Goal: Information Seeking & Learning: Learn about a topic

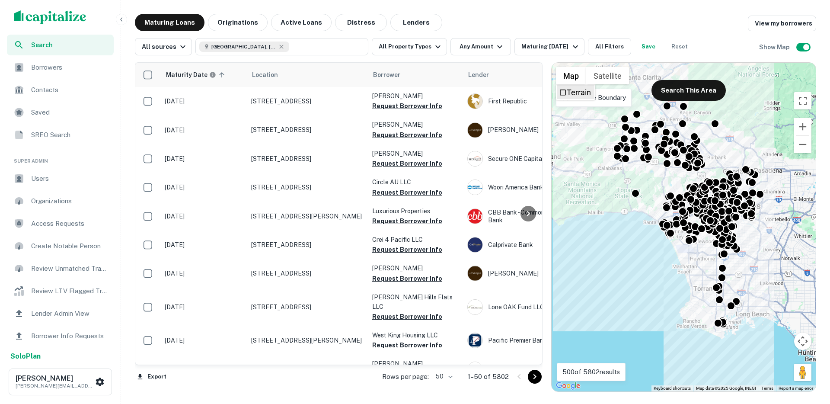
click at [564, 94] on span "Terrain" at bounding box center [563, 93] width 8 height 8
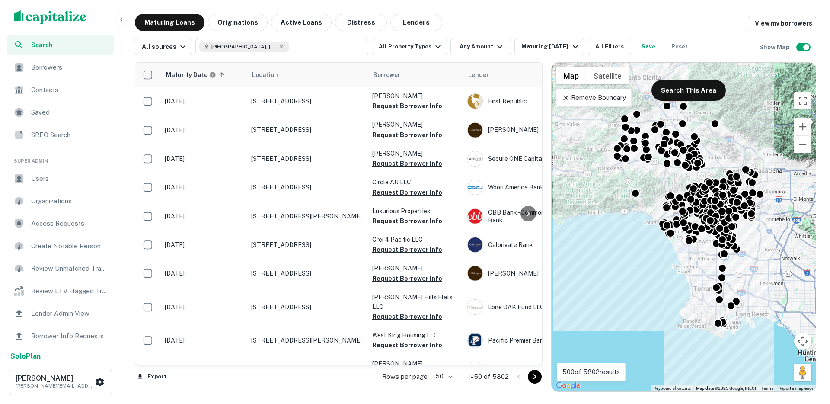
click at [564, 99] on icon at bounding box center [565, 97] width 5 height 5
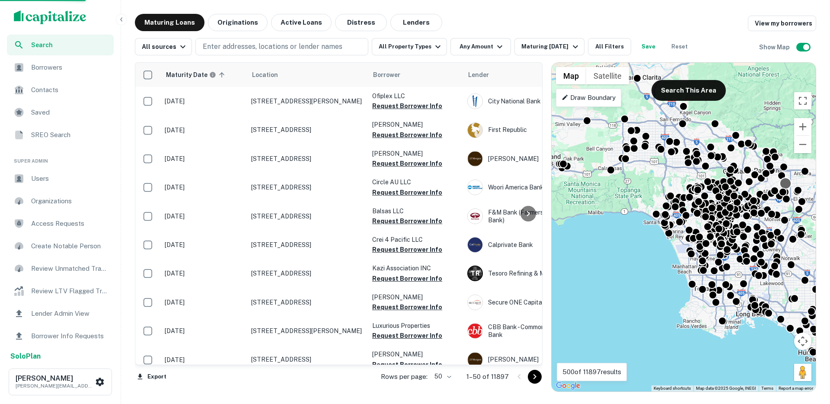
drag, startPoint x: 790, startPoint y: 181, endPoint x: 782, endPoint y: 178, distance: 8.5
click at [782, 178] on div at bounding box center [785, 183] width 13 height 13
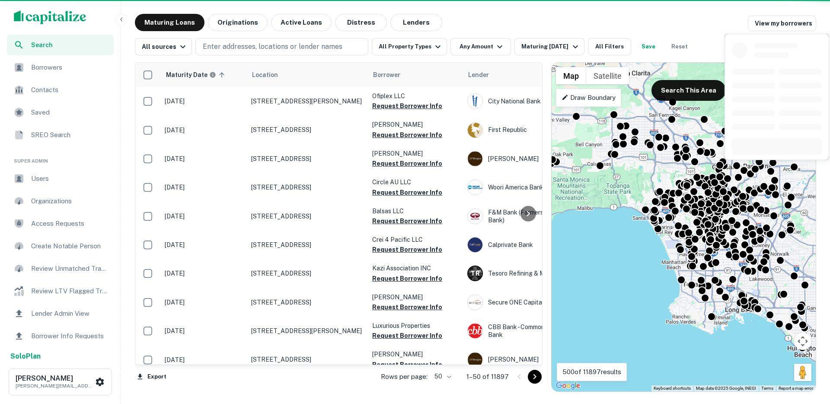
click at [805, 144] on button "Zoom out" at bounding box center [802, 144] width 17 height 17
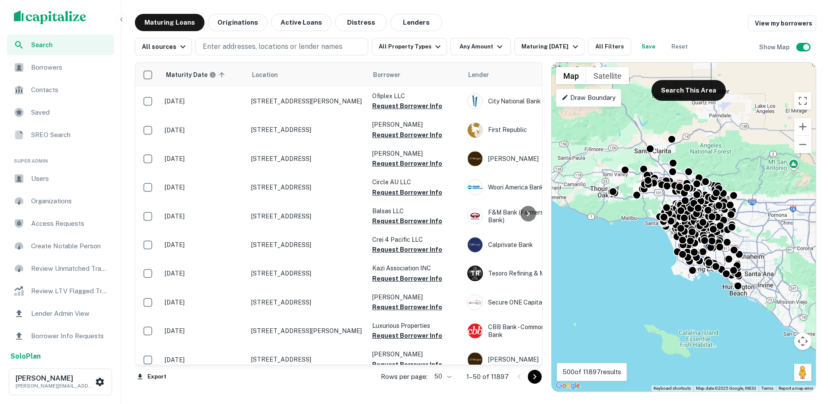
drag, startPoint x: 773, startPoint y: 173, endPoint x: 756, endPoint y: 171, distance: 17.0
click at [755, 171] on div "To activate drag with keyboard, press Alt + Enter. Once in keyboard drag state,…" at bounding box center [683, 227] width 264 height 328
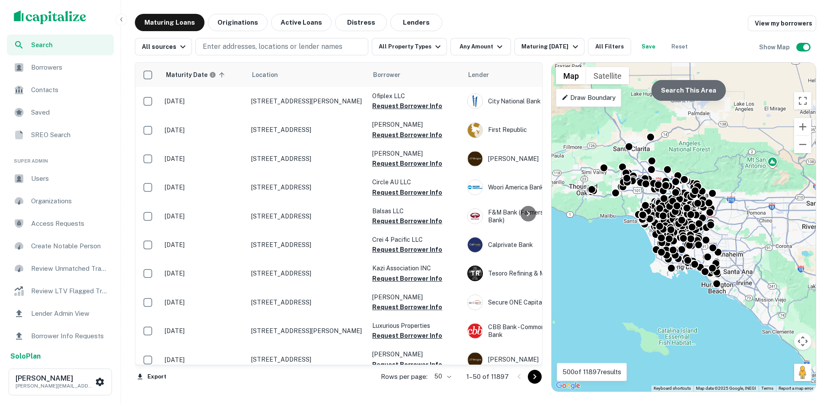
click at [688, 87] on button "Search This Area" at bounding box center [688, 90] width 74 height 21
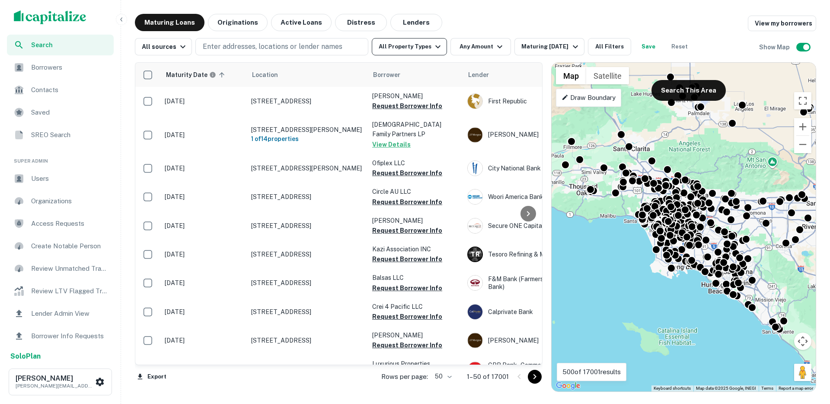
click at [414, 54] on button "All Property Types" at bounding box center [409, 46] width 75 height 17
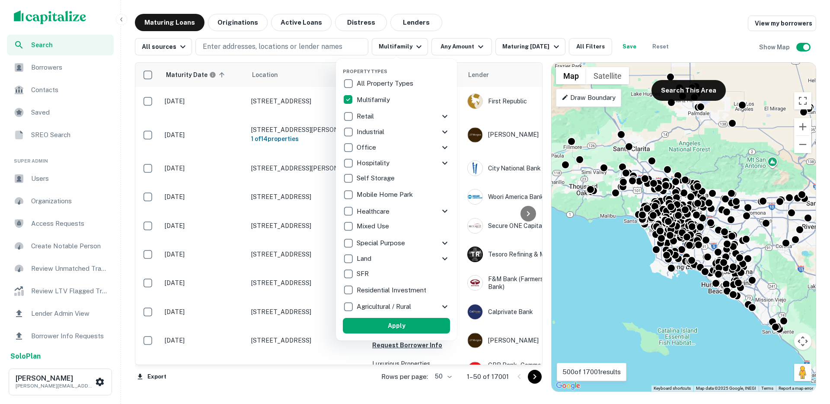
click at [367, 321] on button "Apply" at bounding box center [396, 326] width 107 height 16
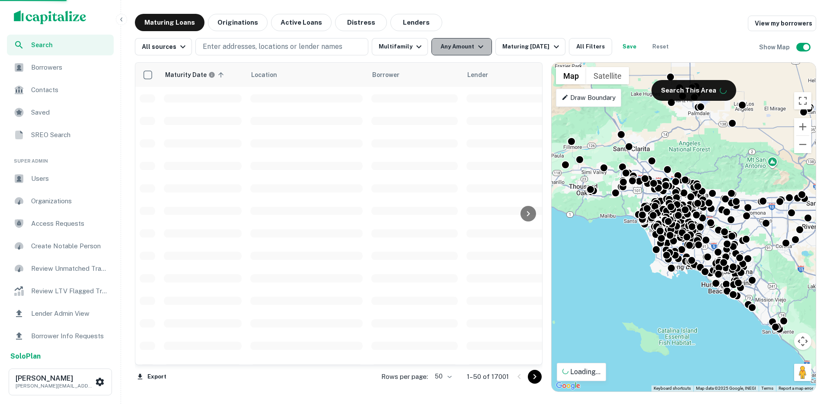
click at [451, 49] on button "Any Amount" at bounding box center [461, 46] width 60 height 17
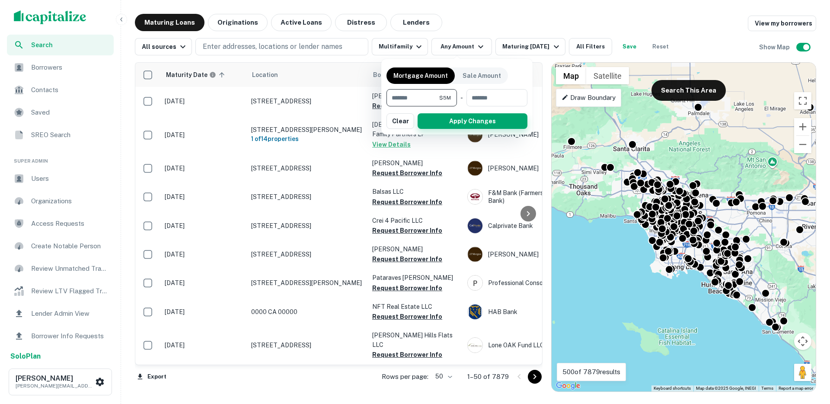
type input "*******"
click at [445, 119] on button "Apply Changes" at bounding box center [472, 121] width 110 height 16
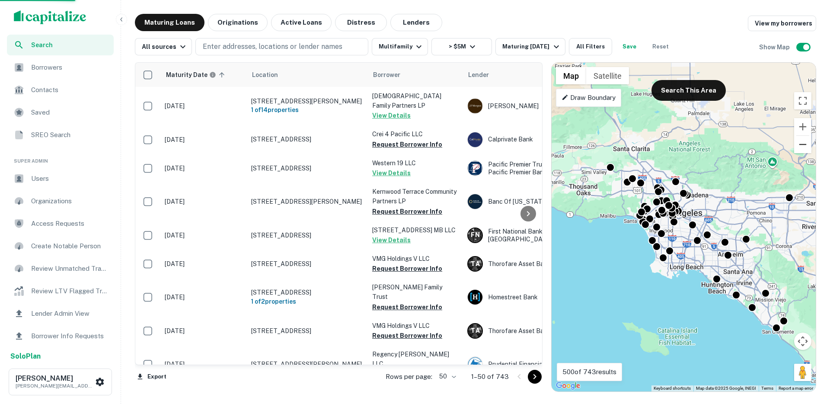
click at [802, 150] on button "Zoom out" at bounding box center [802, 144] width 17 height 17
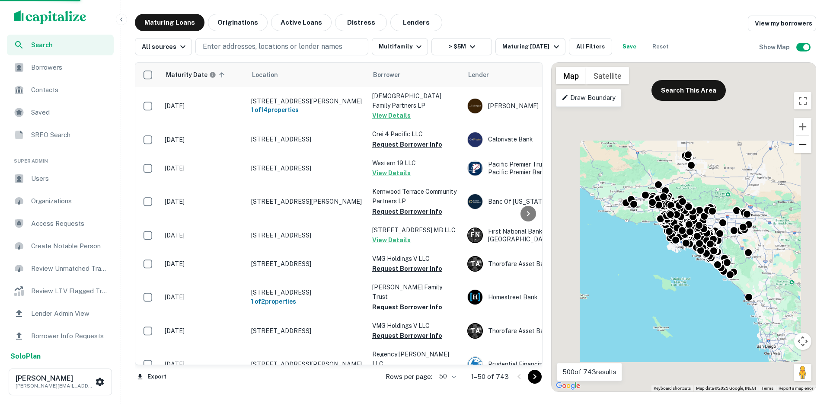
click at [802, 149] on button "Zoom out" at bounding box center [802, 144] width 17 height 17
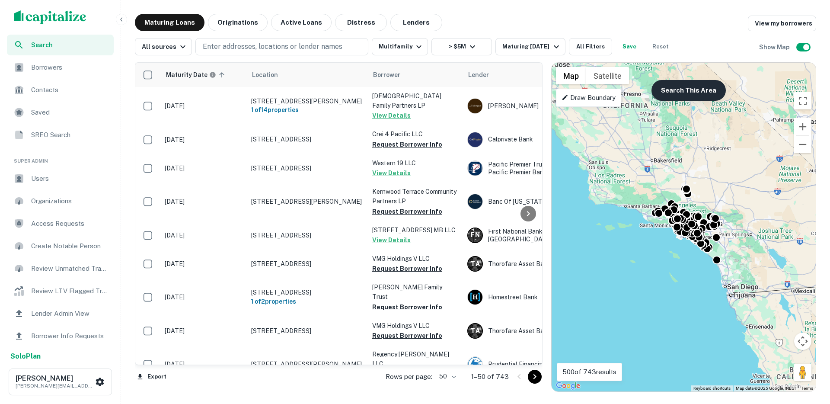
click at [695, 88] on button "Search This Area" at bounding box center [688, 90] width 74 height 21
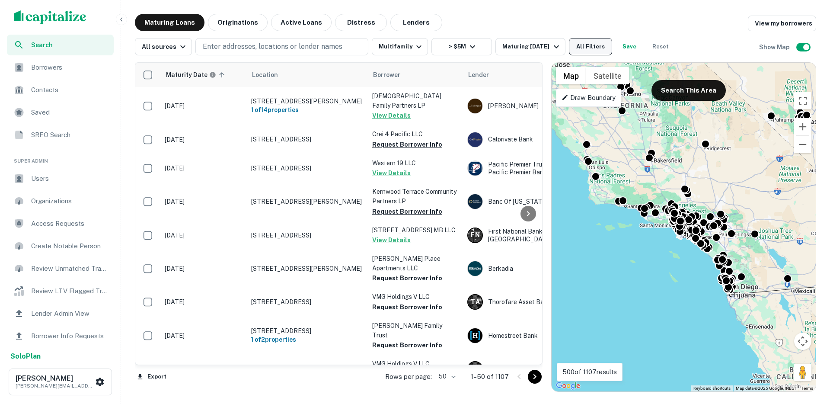
click at [576, 53] on button "All Filters" at bounding box center [590, 46] width 43 height 17
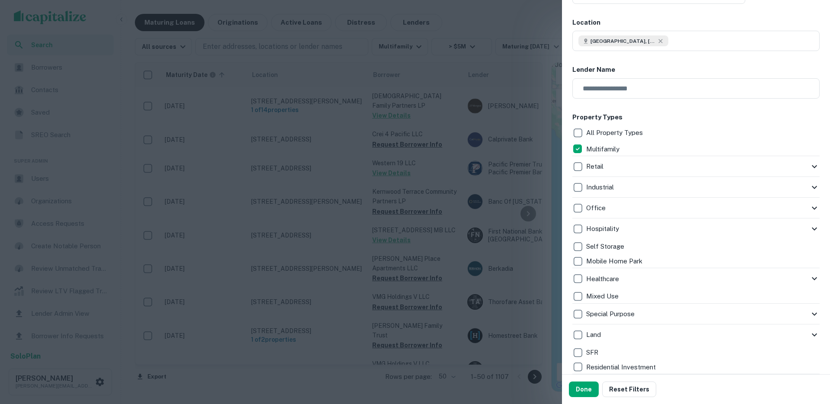
scroll to position [497, 0]
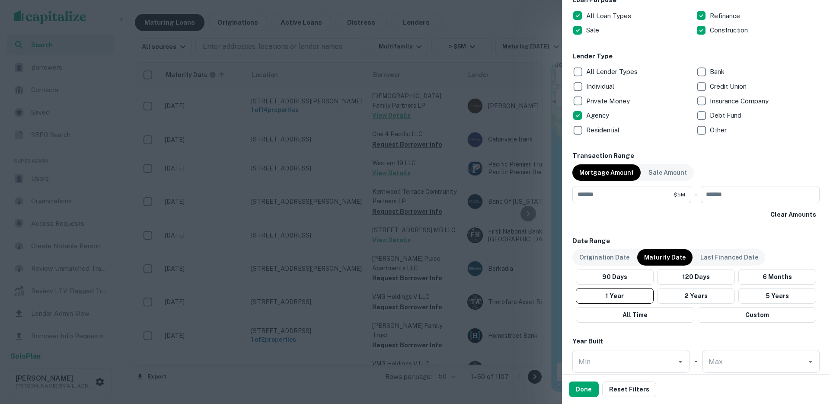
click at [710, 72] on p "Bank" at bounding box center [718, 72] width 16 height 10
click at [578, 391] on button "Done" at bounding box center [584, 389] width 30 height 16
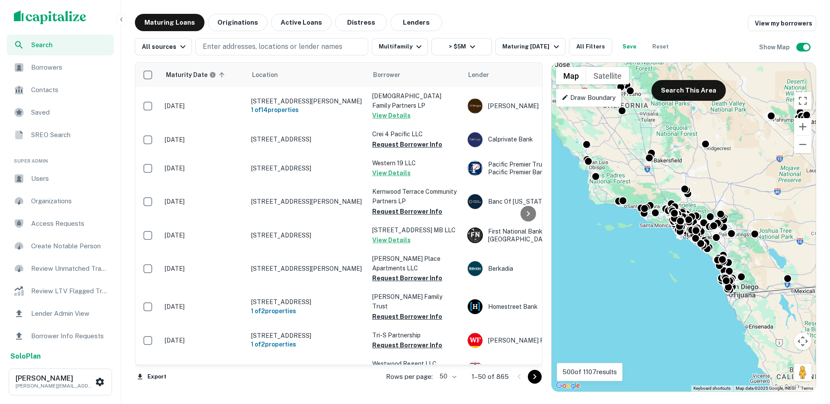
click at [122, 18] on icon "button" at bounding box center [121, 19] width 7 height 7
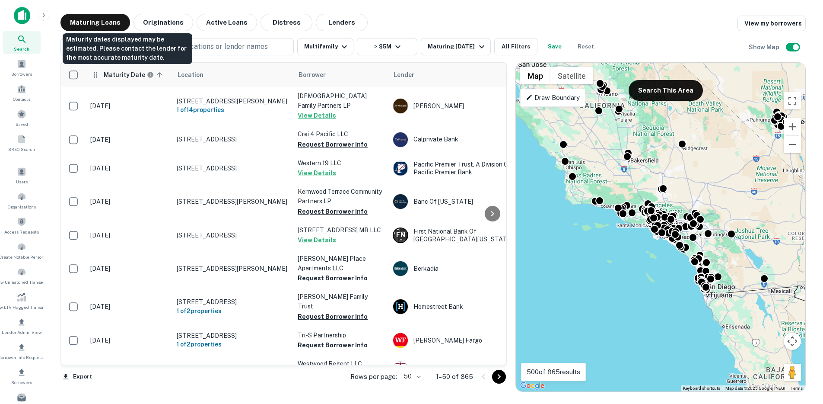
click at [124, 74] on h6 "Maturity Date" at bounding box center [124, 75] width 41 height 10
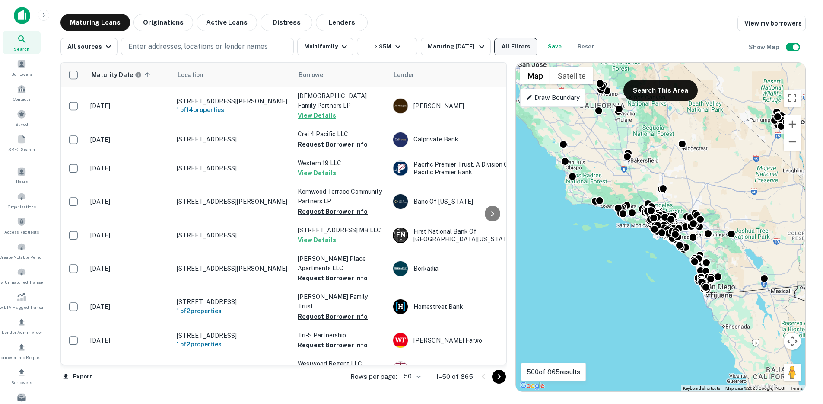
click at [513, 48] on button "All Filters" at bounding box center [515, 46] width 43 height 17
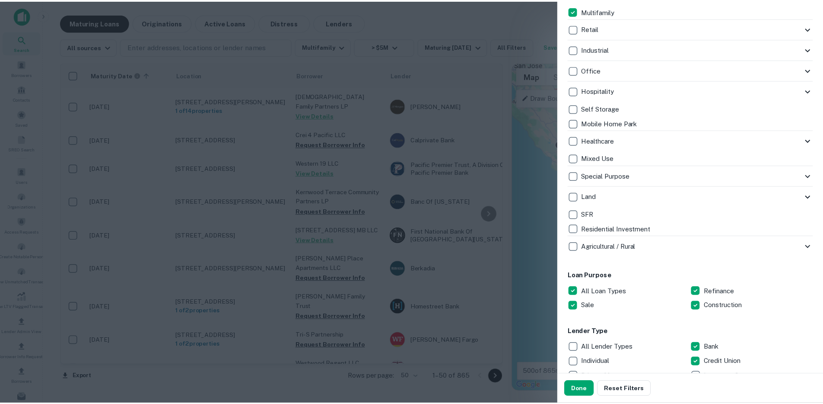
scroll to position [271, 0]
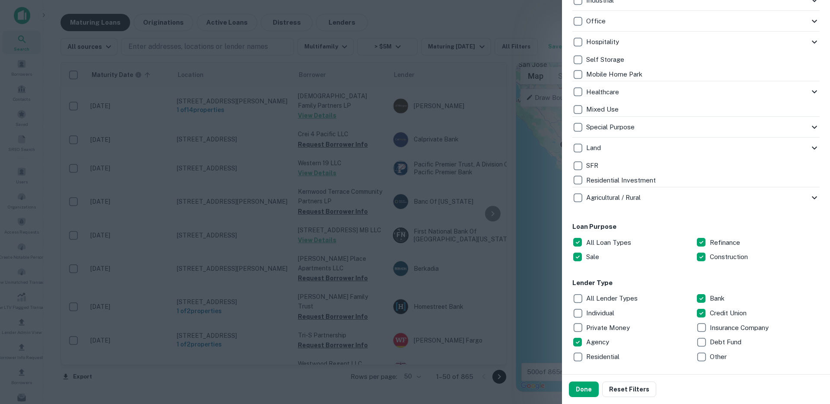
click at [712, 327] on p "Insurance Company" at bounding box center [740, 327] width 60 height 10
click at [592, 392] on button "Done" at bounding box center [584, 389] width 30 height 16
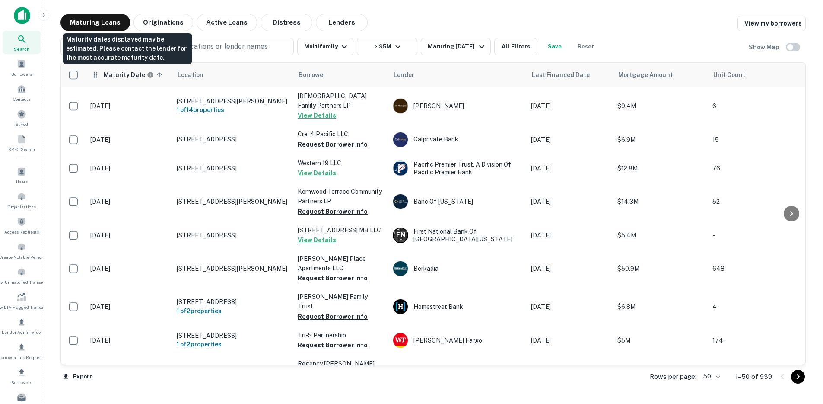
click at [117, 74] on h6 "Maturity Date" at bounding box center [124, 75] width 41 height 10
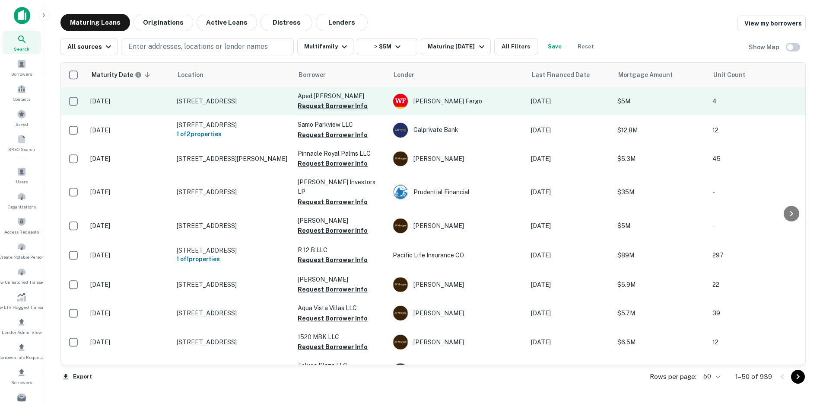
click at [334, 105] on button "Request Borrower Info" at bounding box center [333, 106] width 70 height 10
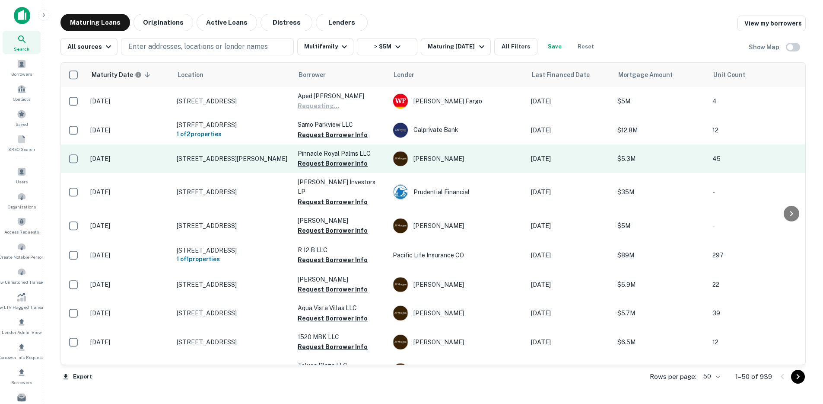
drag, startPoint x: 318, startPoint y: 134, endPoint x: 317, endPoint y: 158, distance: 23.8
click at [318, 134] on button "Request Borrower Info" at bounding box center [333, 135] width 70 height 10
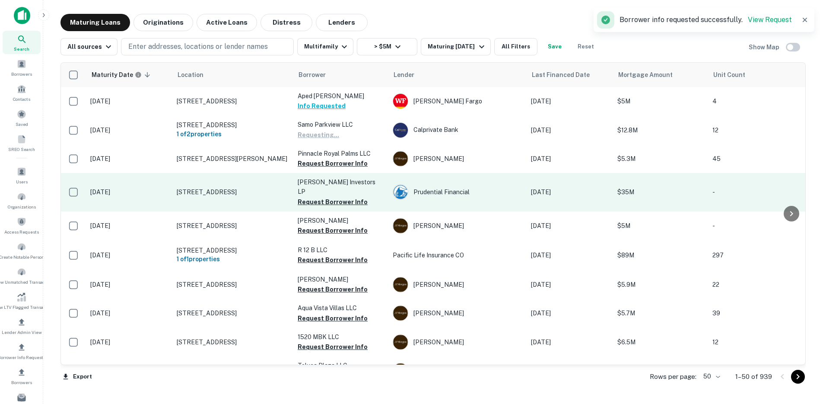
click at [315, 165] on button "Request Borrower Info" at bounding box center [333, 163] width 70 height 10
click at [311, 197] on button "Request Borrower Info" at bounding box center [333, 202] width 70 height 10
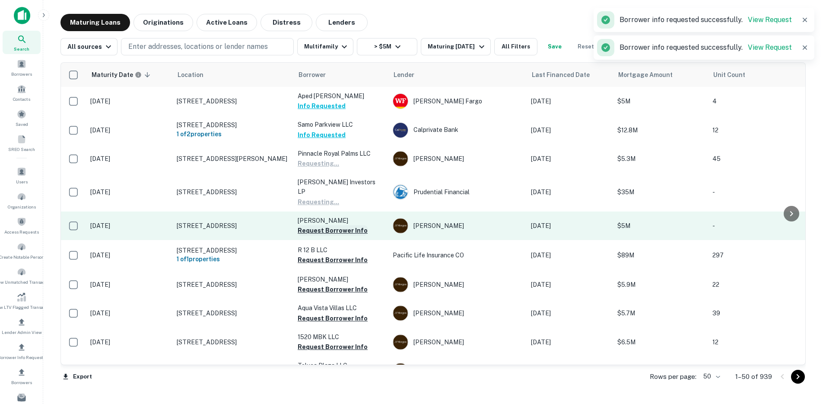
click at [312, 225] on button "Request Borrower Info" at bounding box center [333, 230] width 70 height 10
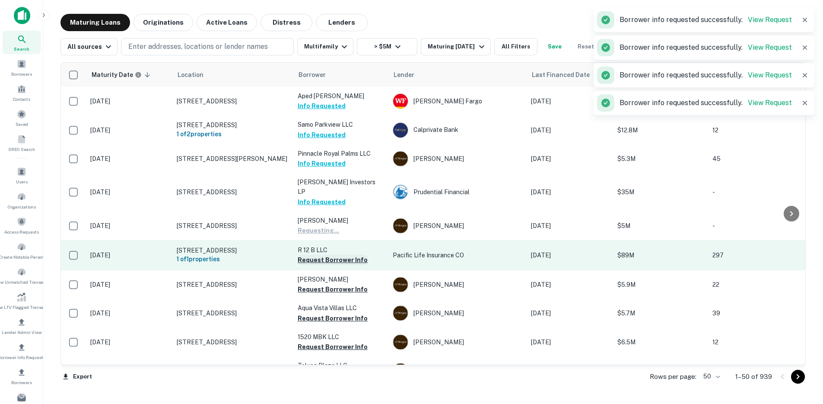
click at [314, 255] on button "Request Borrower Info" at bounding box center [333, 260] width 70 height 10
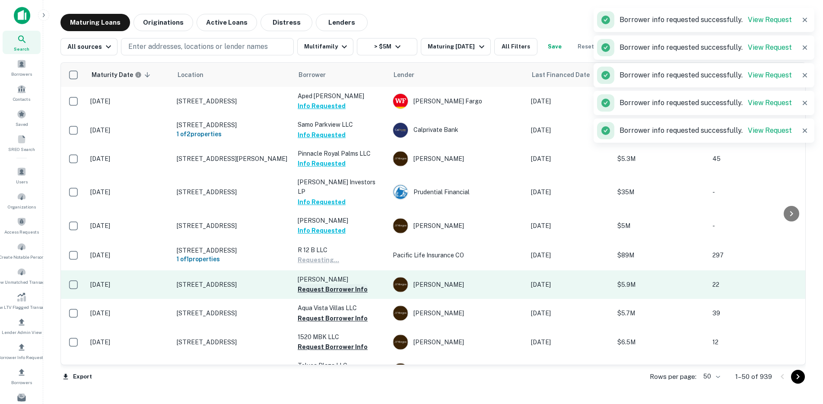
click at [312, 284] on button "Request Borrower Info" at bounding box center [333, 289] width 70 height 10
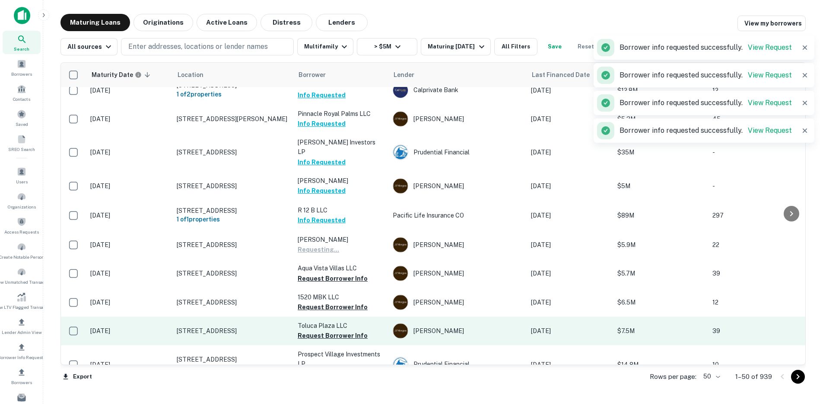
scroll to position [87, 0]
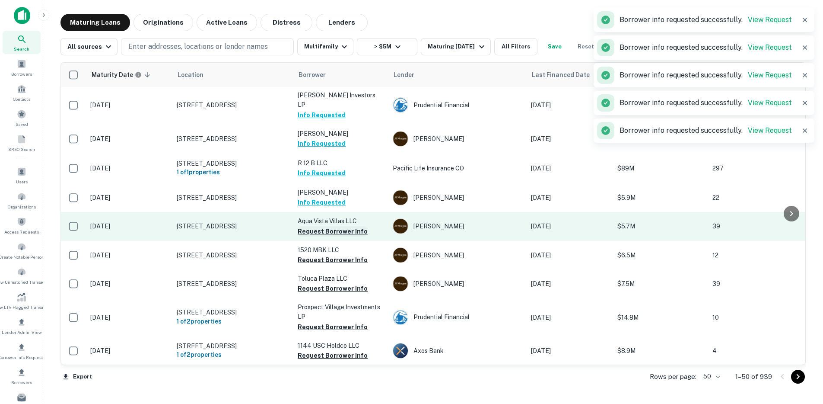
click at [322, 226] on button "Request Borrower Info" at bounding box center [333, 231] width 70 height 10
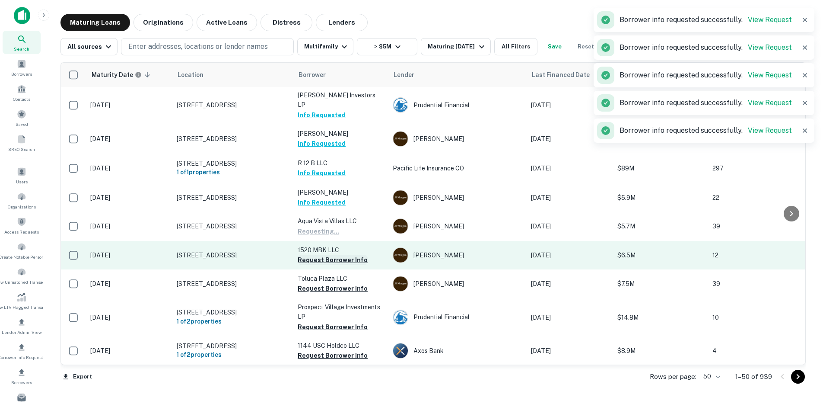
click at [318, 256] on button "Request Borrower Info" at bounding box center [333, 260] width 70 height 10
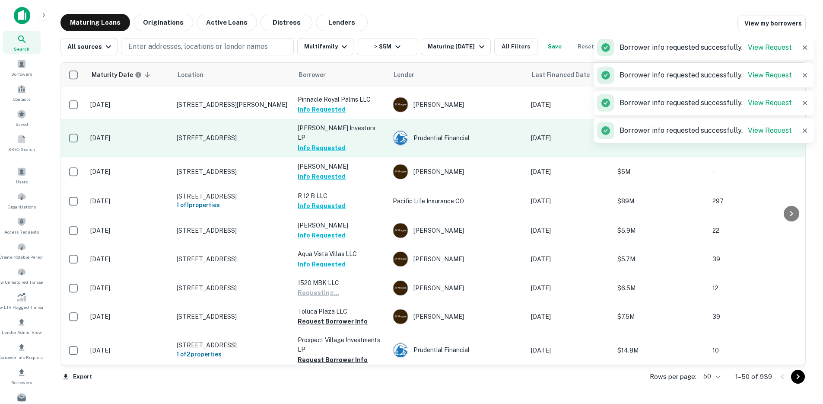
scroll to position [0, 0]
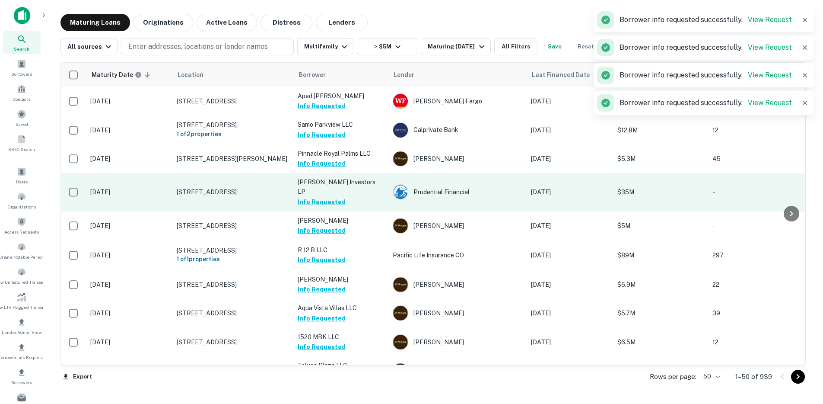
click at [252, 197] on td "25162 Charlinda Dr Mission Viejo, CA 92691" at bounding box center [232, 192] width 121 height 38
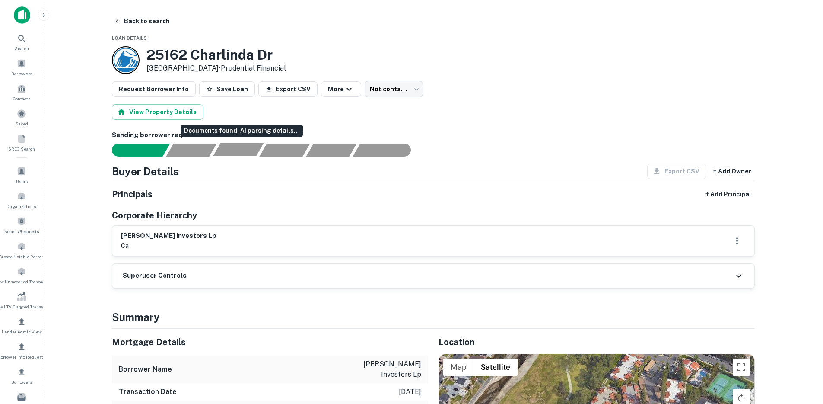
scroll to position [2, 0]
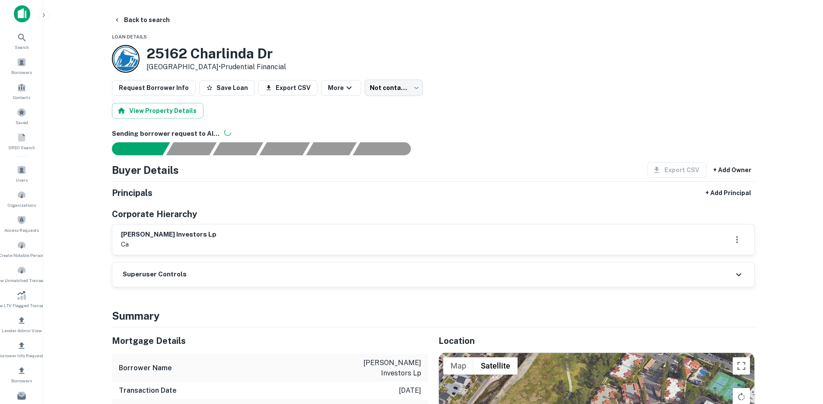
click at [154, 233] on h6 "alicia investors lp" at bounding box center [169, 234] width 96 height 10
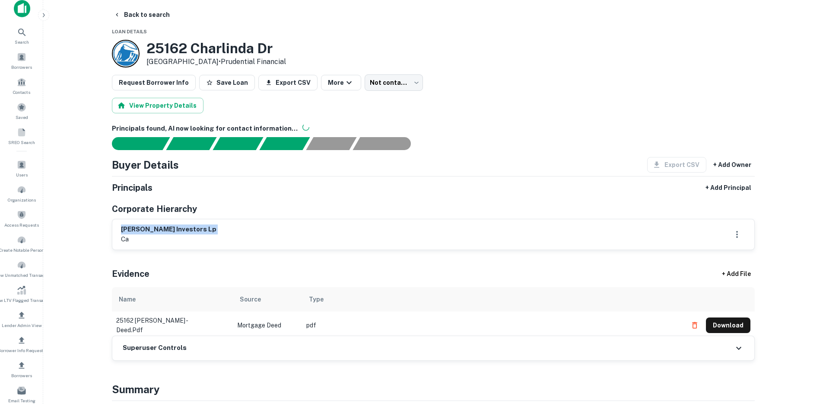
scroll to position [0, 0]
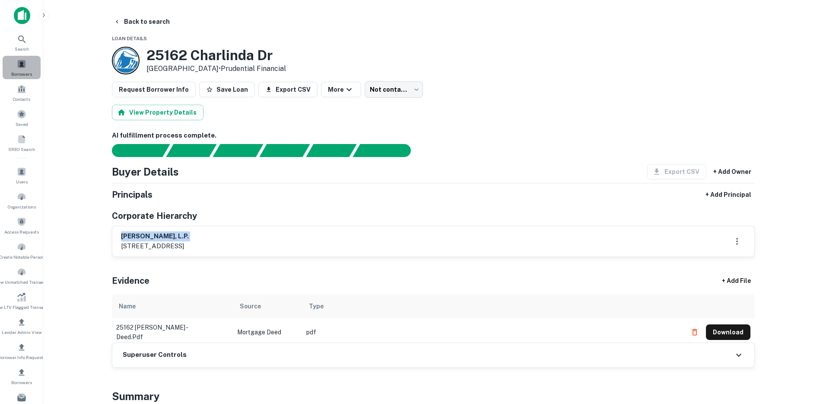
click at [29, 63] on div "Borrowers" at bounding box center [22, 67] width 38 height 23
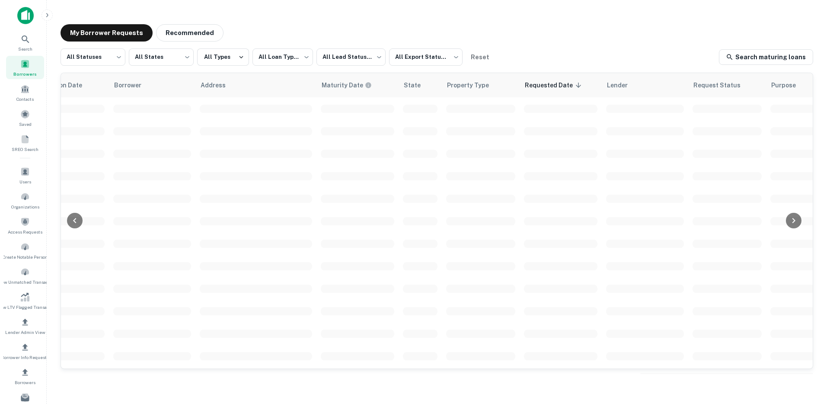
scroll to position [0, 271]
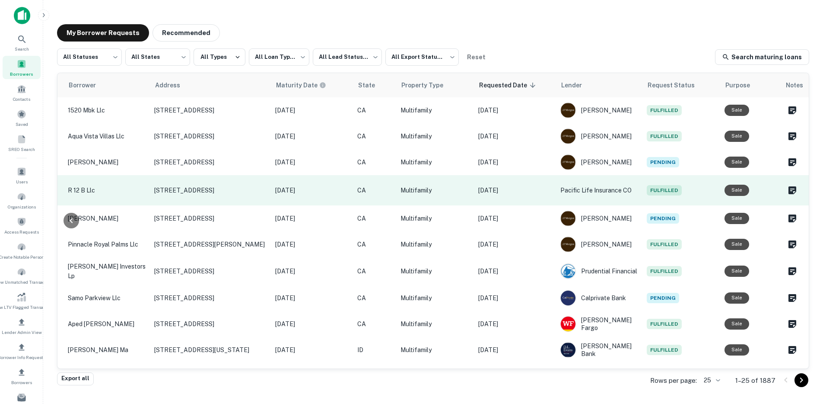
click at [521, 200] on td "Oct 07, 2025" at bounding box center [515, 190] width 82 height 30
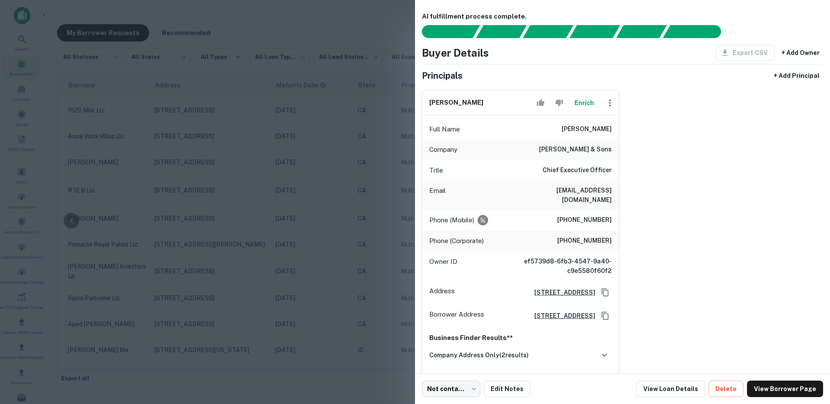
scroll to position [0, 0]
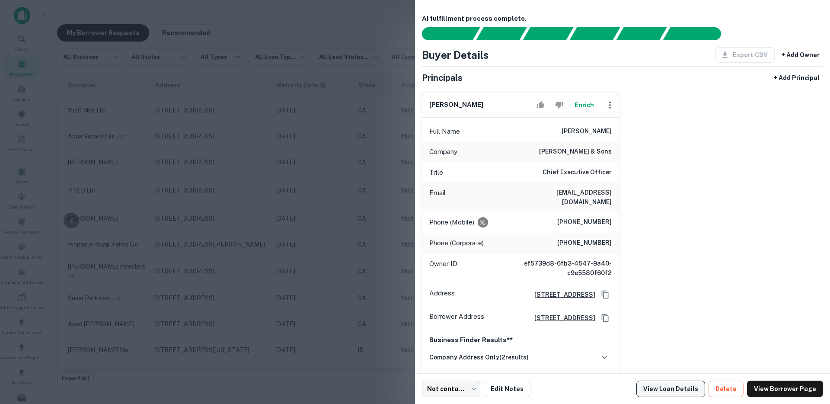
click at [665, 389] on link "View Loan Details" at bounding box center [670, 388] width 69 height 16
click at [291, 178] on div at bounding box center [415, 202] width 830 height 404
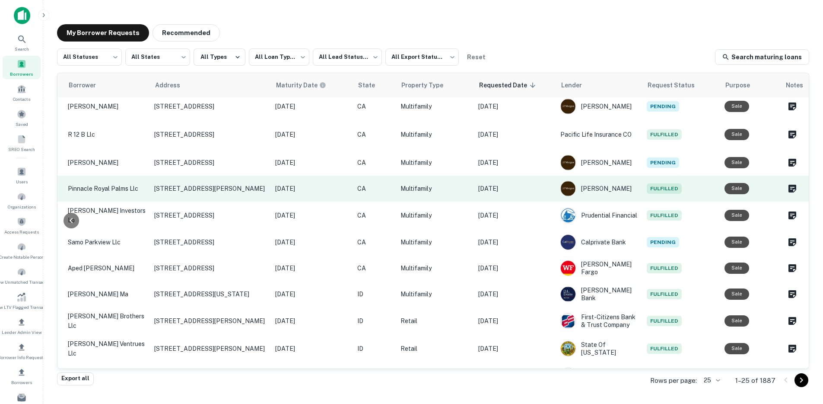
scroll to position [80, 271]
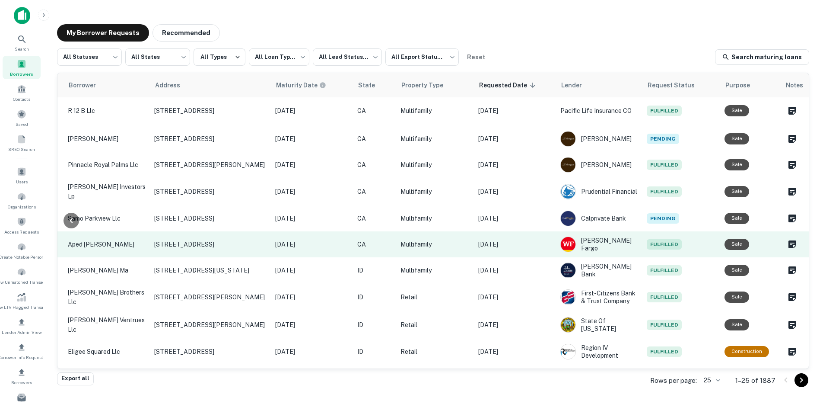
click at [532, 245] on p "Oct 07, 2025" at bounding box center [514, 244] width 73 height 10
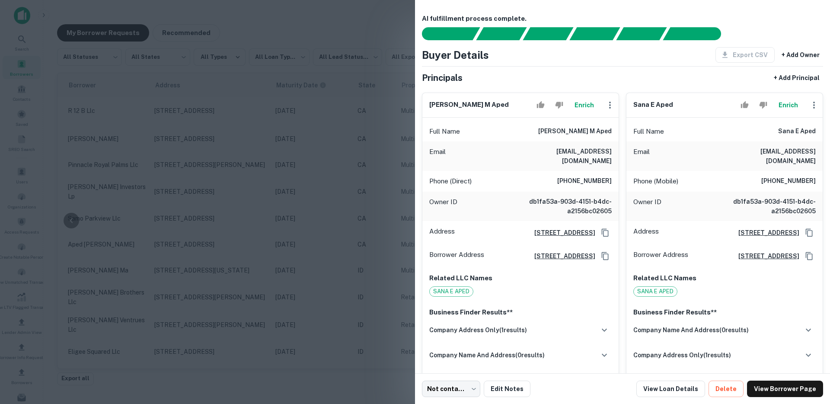
click at [345, 218] on div at bounding box center [415, 202] width 830 height 404
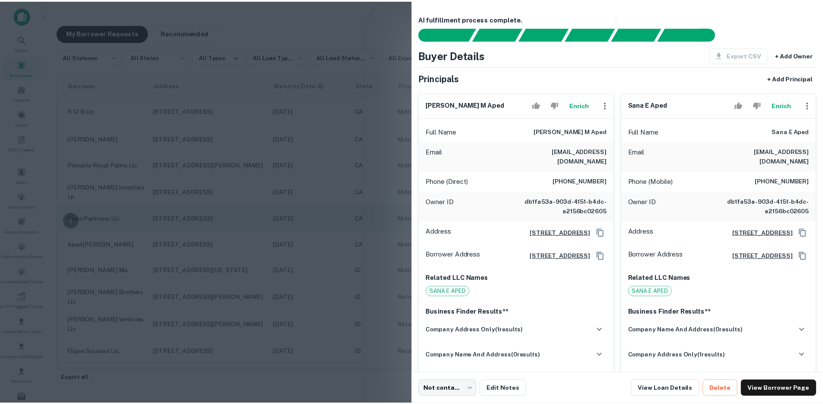
scroll to position [80, 265]
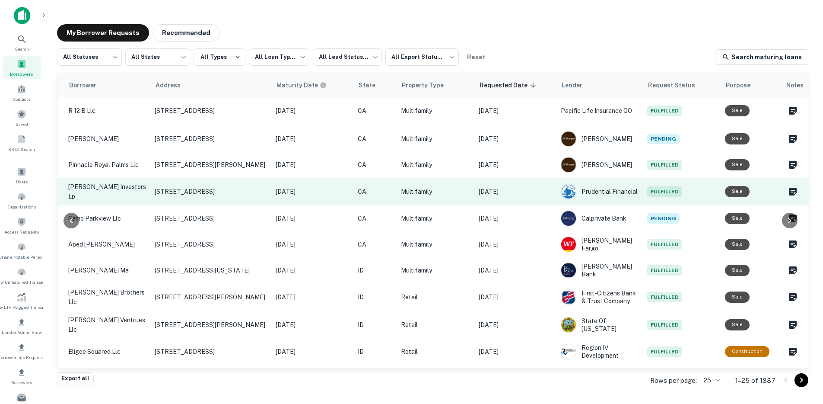
click at [538, 194] on p "Oct 07, 2025" at bounding box center [515, 192] width 73 height 10
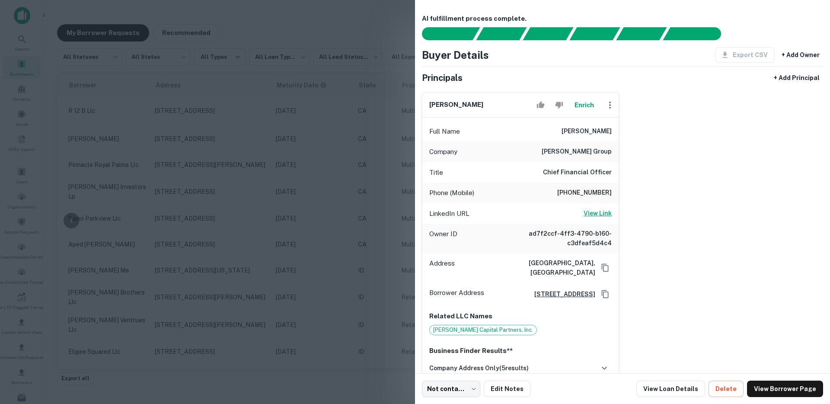
click at [601, 213] on h6 "View Link" at bounding box center [597, 213] width 28 height 10
click at [691, 388] on link "View Loan Details" at bounding box center [670, 388] width 69 height 16
click at [323, 194] on div at bounding box center [415, 202] width 830 height 404
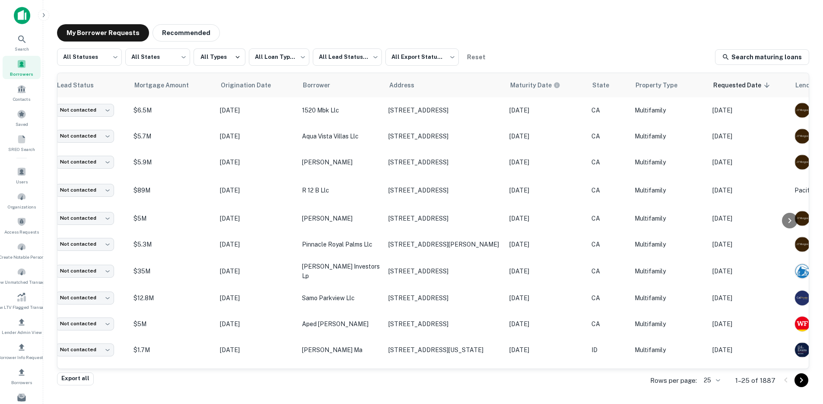
scroll to position [0, 0]
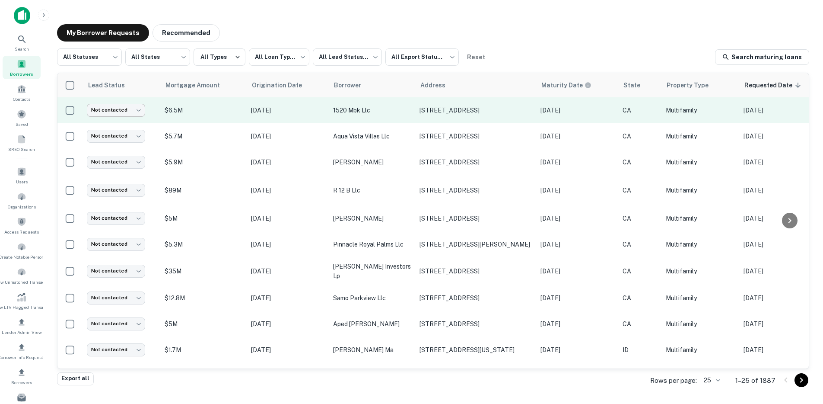
click at [126, 111] on body "**********" at bounding box center [411, 202] width 823 height 404
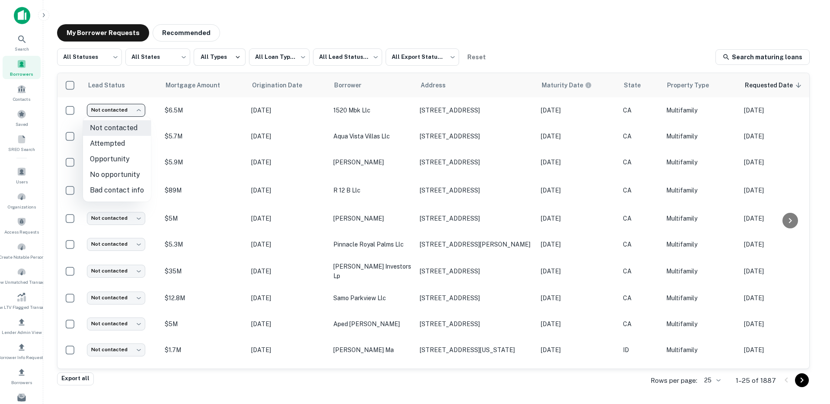
click at [119, 143] on li "Attempted" at bounding box center [117, 144] width 68 height 16
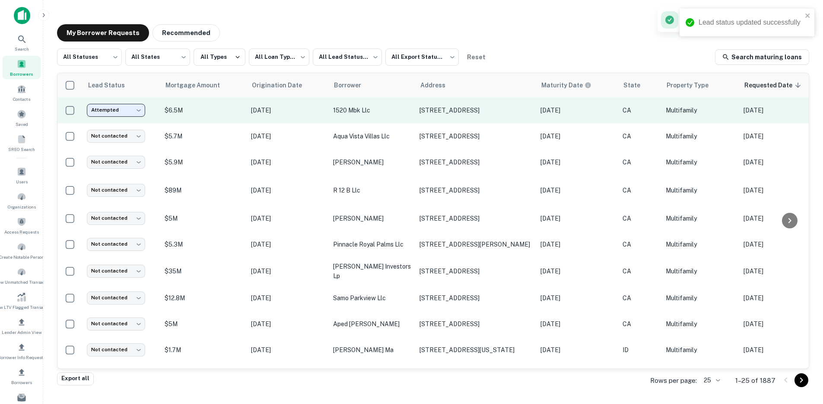
click at [129, 113] on body "**********" at bounding box center [411, 202] width 823 height 404
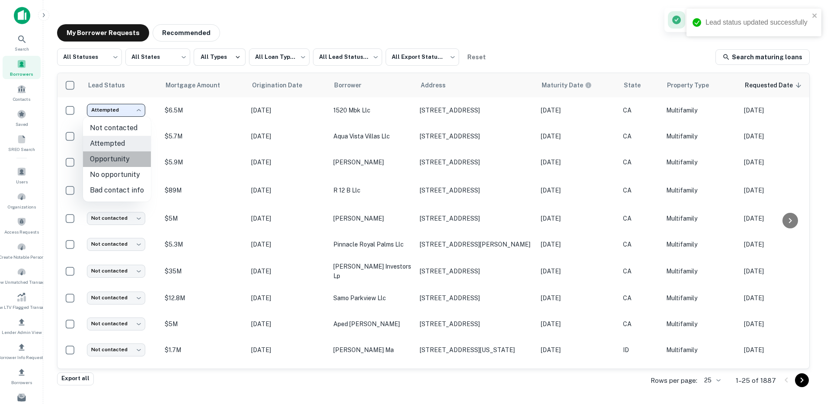
click at [127, 158] on li "Opportunity" at bounding box center [117, 159] width 68 height 16
type input "**********"
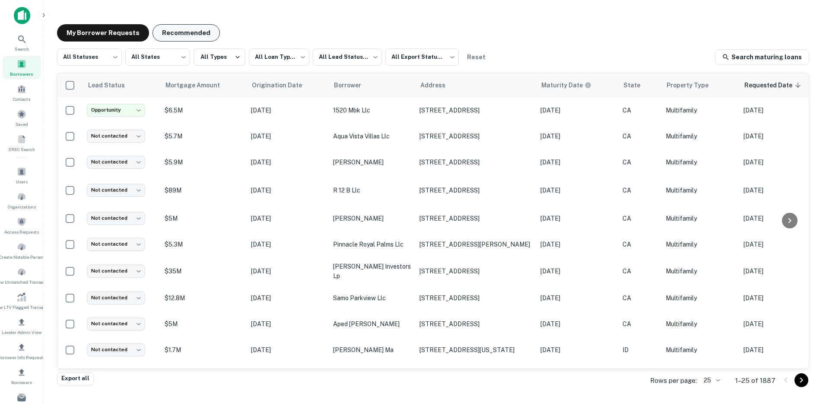
click at [172, 37] on button "Recommended" at bounding box center [186, 32] width 67 height 17
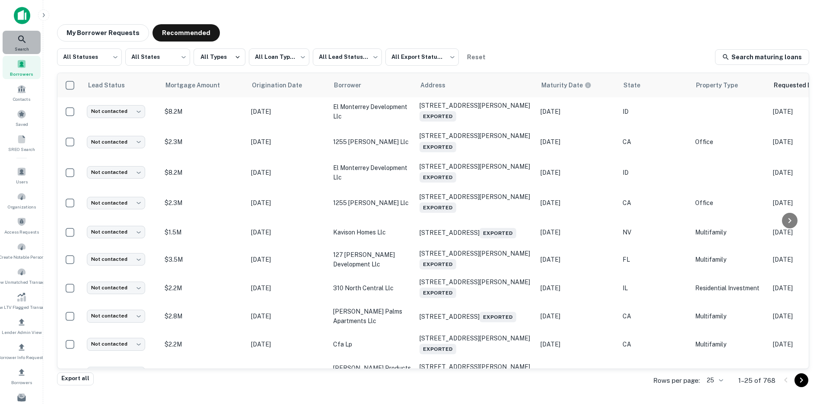
click at [19, 40] on icon at bounding box center [22, 39] width 10 height 10
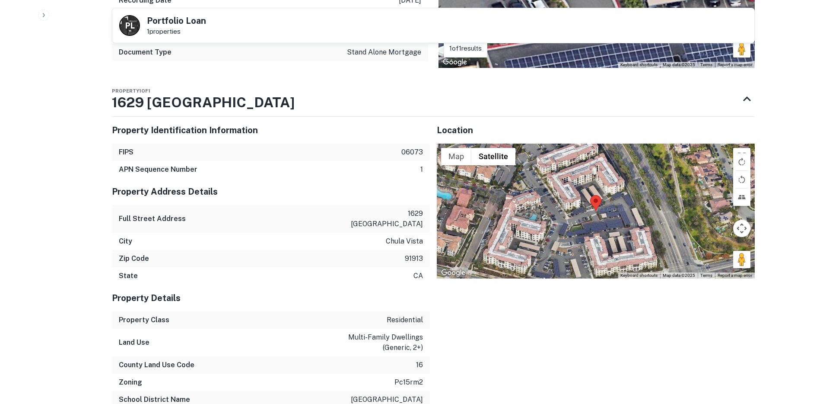
scroll to position [956, 0]
click at [238, 95] on h3 "1629 [GEOGRAPHIC_DATA]" at bounding box center [203, 102] width 183 height 21
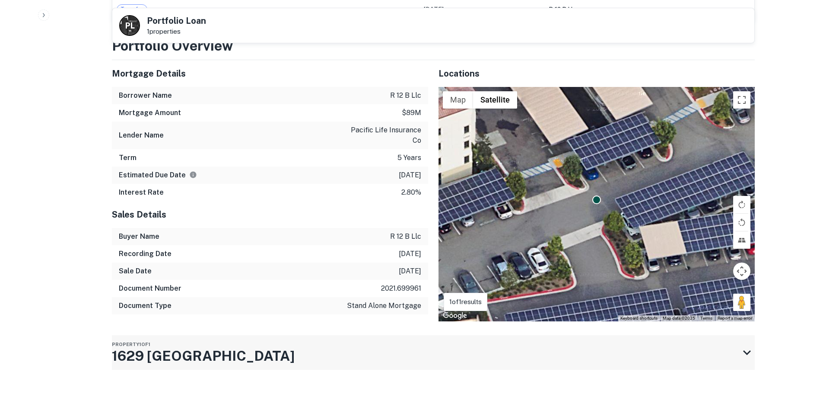
scroll to position [701, 0]
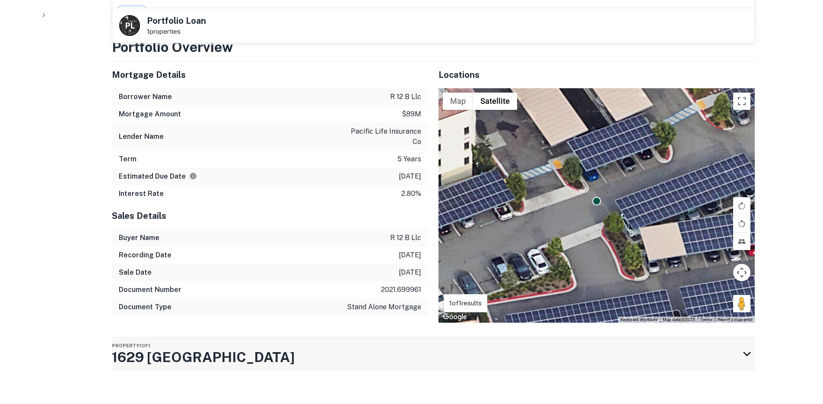
click at [748, 346] on icon at bounding box center [747, 354] width 16 height 16
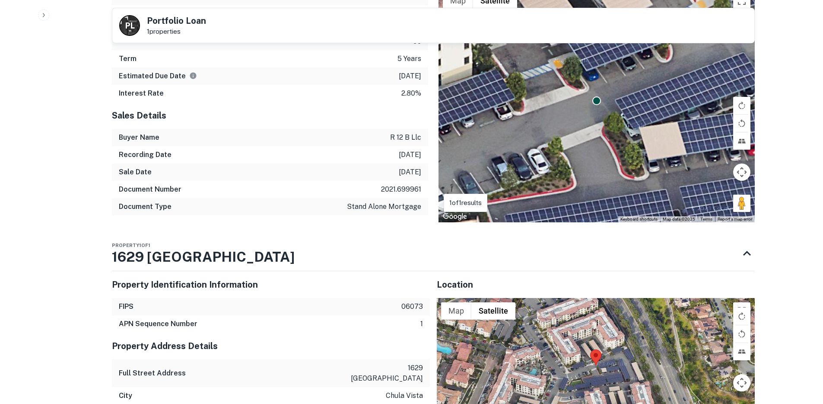
scroll to position [956, 0]
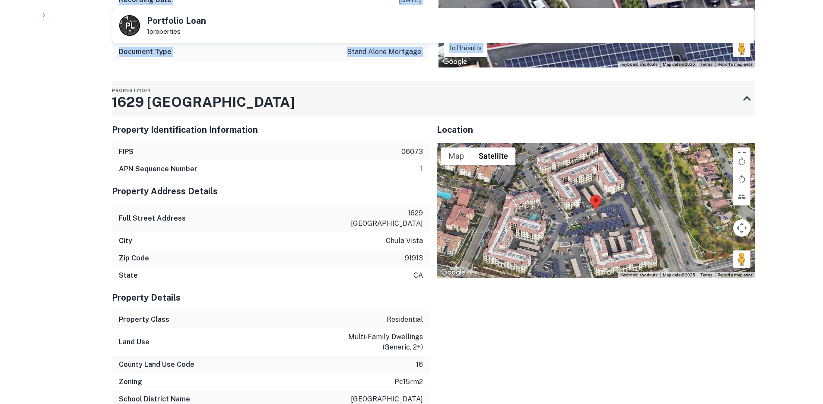
drag, startPoint x: 103, startPoint y: 93, endPoint x: 242, endPoint y: 91, distance: 138.3
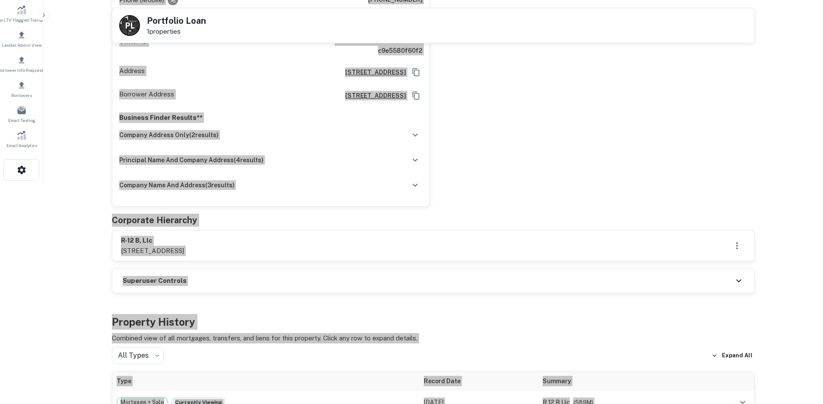
scroll to position [262, 0]
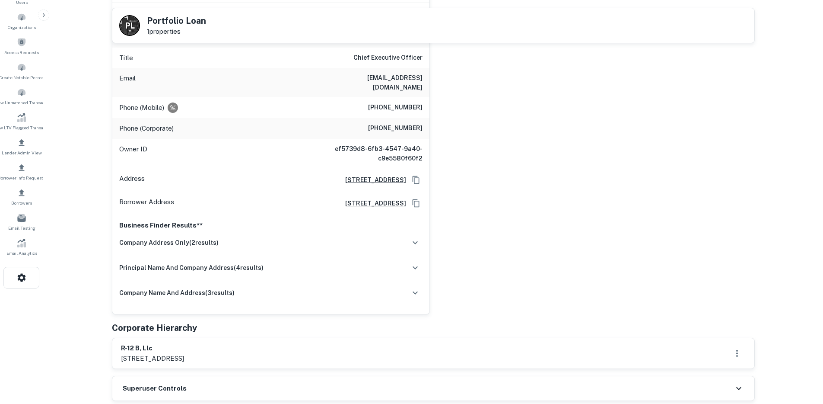
click at [506, 169] on div "[PERSON_NAME] Full Name [PERSON_NAME] Company [PERSON_NAME] & sons Title Chief …" at bounding box center [430, 143] width 650 height 344
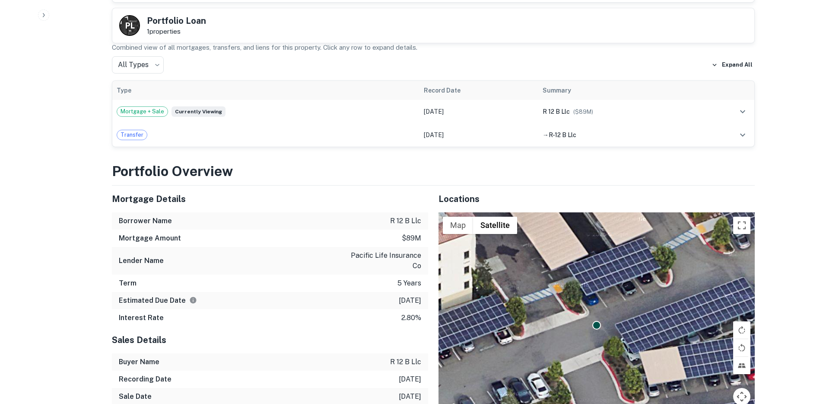
scroll to position [573, 0]
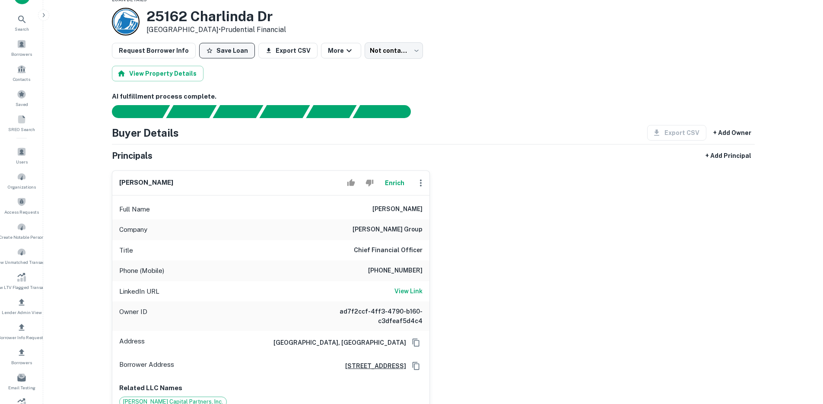
scroll to position [3, 0]
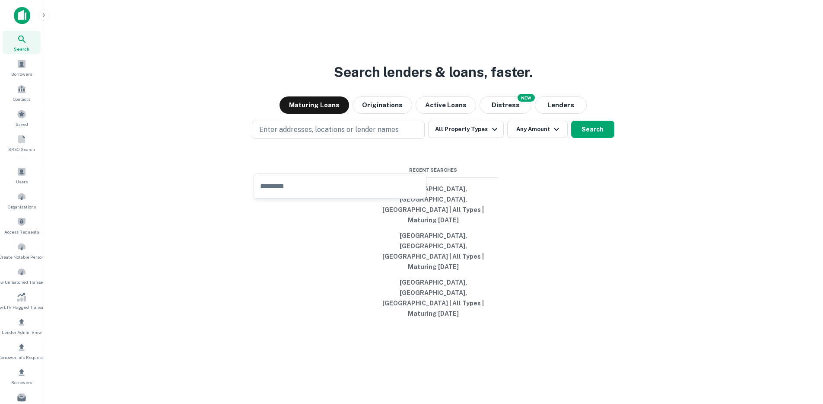
type input "*"
type input "**********"
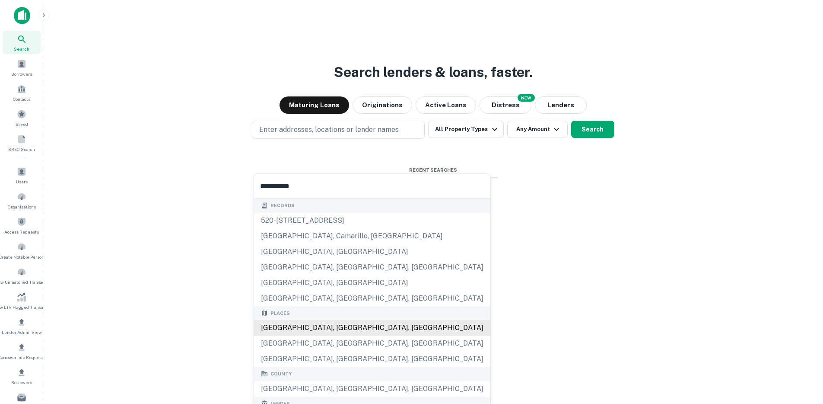
click at [283, 331] on div "Los Angeles, CA, USA" at bounding box center [372, 328] width 236 height 16
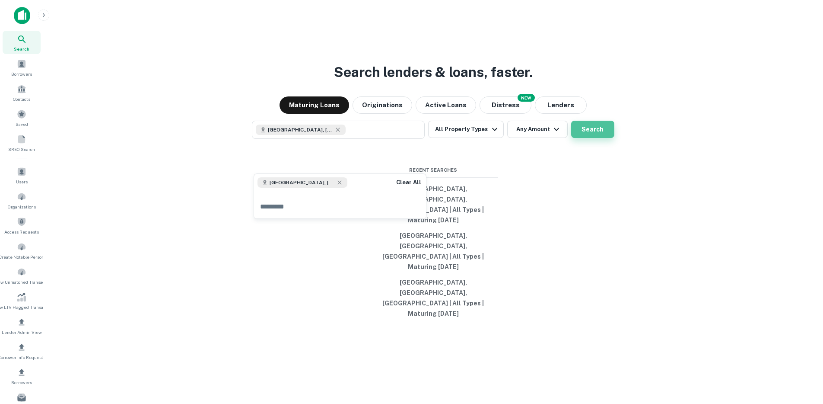
click at [597, 138] on button "Search" at bounding box center [592, 129] width 43 height 17
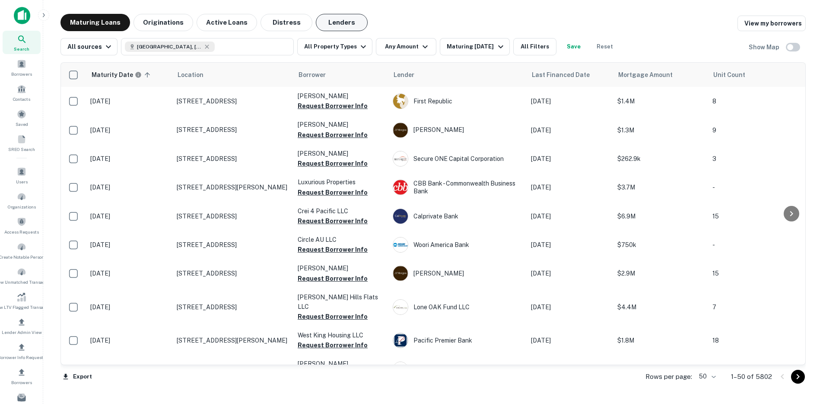
click at [349, 23] on button "Lenders" at bounding box center [342, 22] width 52 height 17
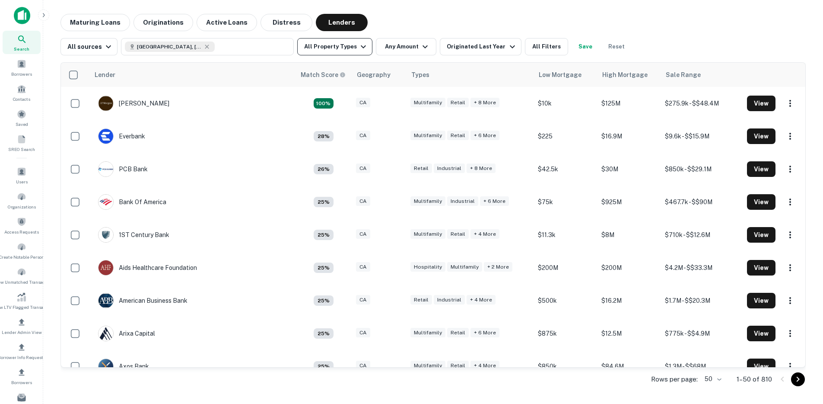
click at [312, 46] on button "All Property Types" at bounding box center [334, 46] width 75 height 17
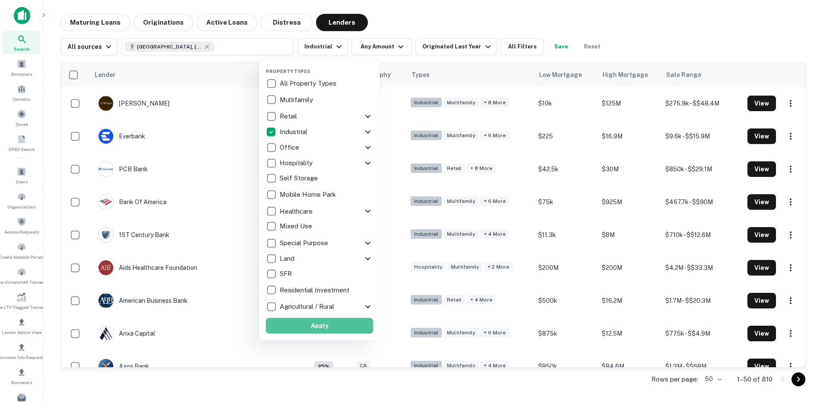
click at [323, 326] on button "Apply" at bounding box center [319, 326] width 107 height 16
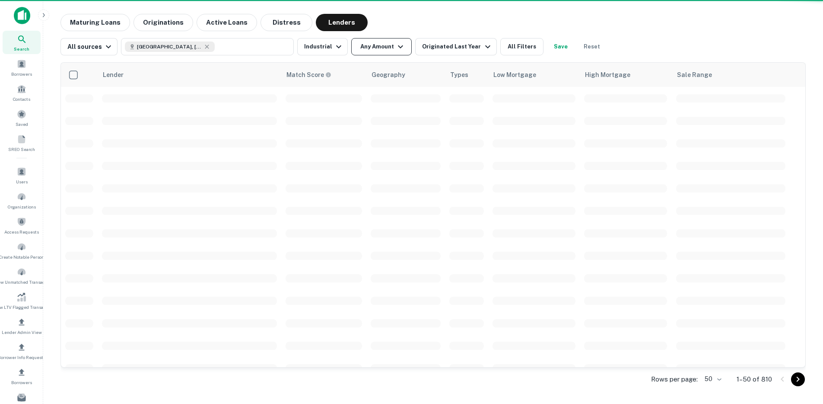
click at [375, 51] on button "Any Amount" at bounding box center [381, 46] width 60 height 17
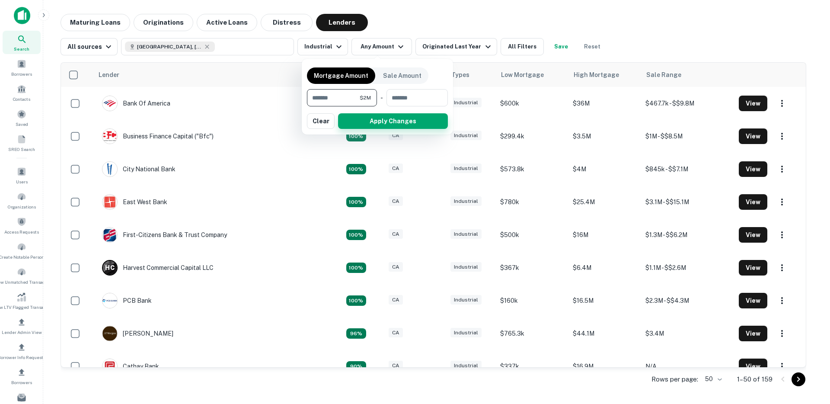
type input "*******"
click at [385, 128] on button "Apply Changes" at bounding box center [393, 121] width 110 height 16
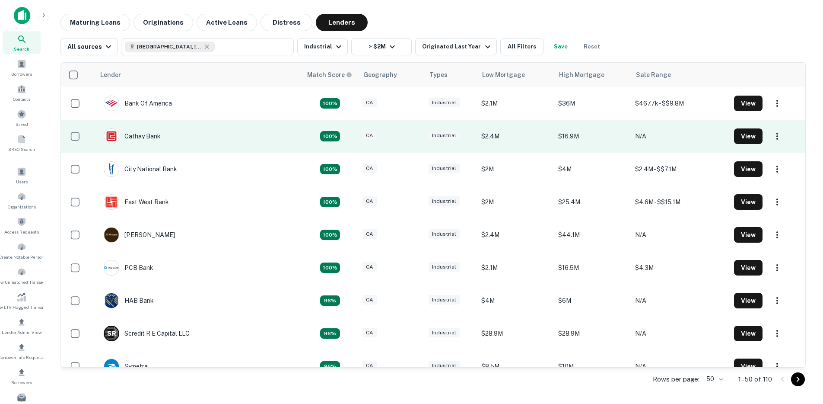
click at [246, 140] on td "Cathay Bank" at bounding box center [198, 136] width 207 height 33
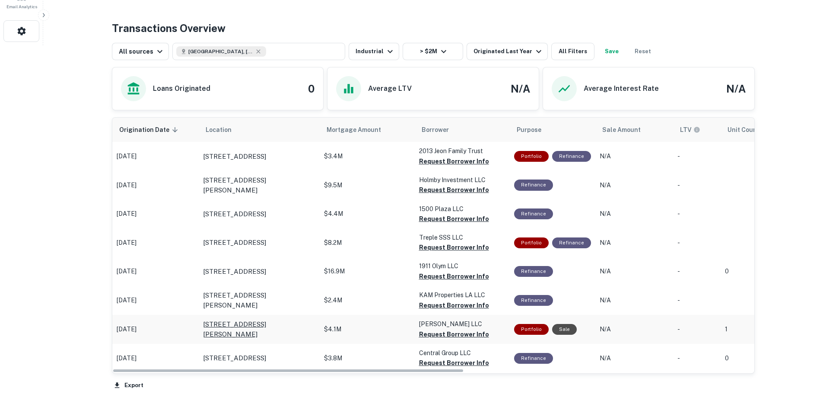
drag, startPoint x: 299, startPoint y: 369, endPoint x: 217, endPoint y: 337, distance: 88.4
click at [230, 353] on div "Origination Date sorted descending Location Mortgage Amount Borrower Purpose Sa…" at bounding box center [433, 245] width 642 height 255
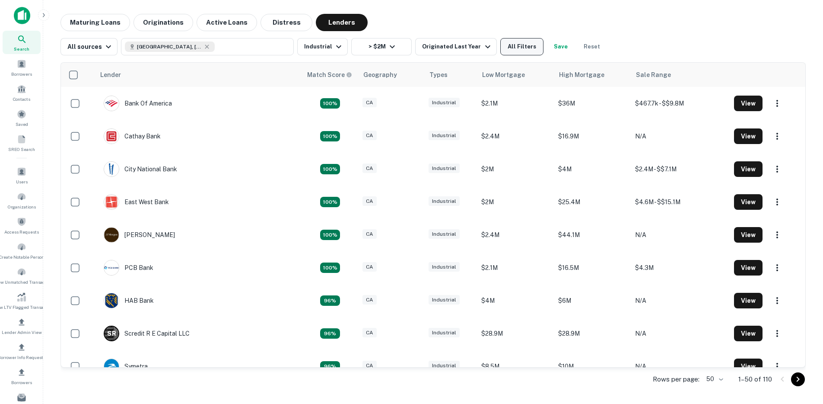
click at [509, 52] on button "All Filters" at bounding box center [521, 46] width 43 height 17
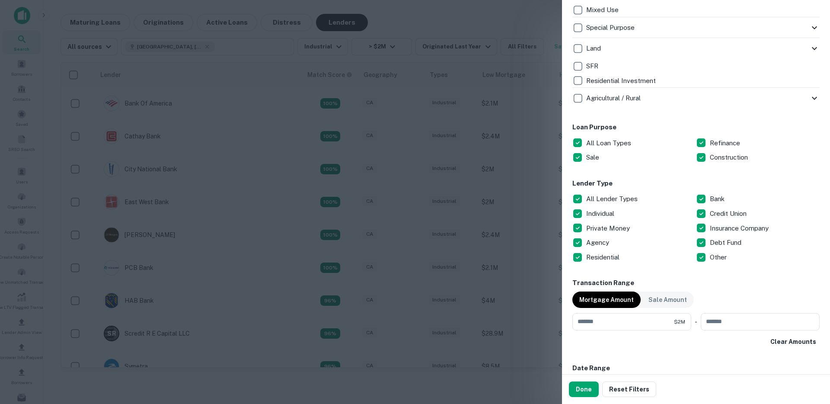
scroll to position [371, 0]
click at [583, 386] on button "Done" at bounding box center [584, 389] width 30 height 16
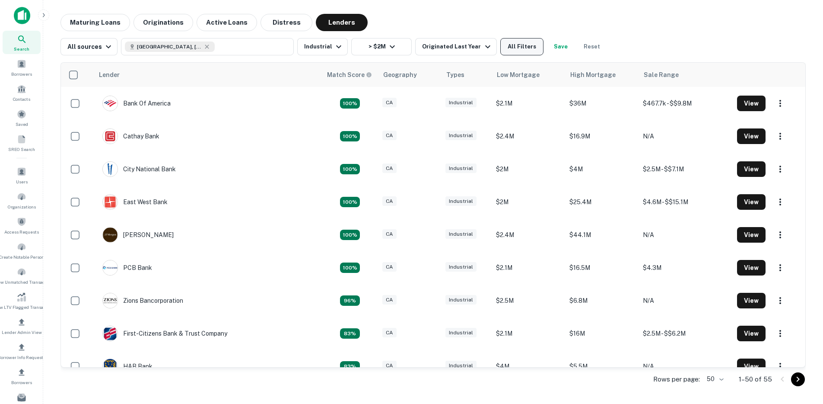
click at [506, 47] on button "All Filters" at bounding box center [521, 46] width 43 height 17
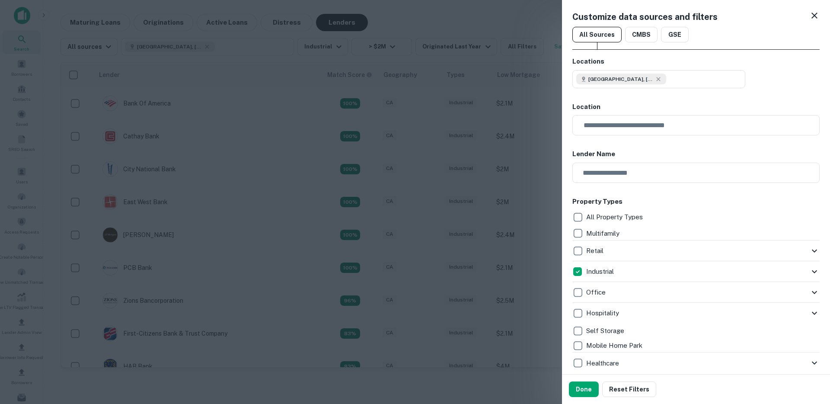
scroll to position [306, 0]
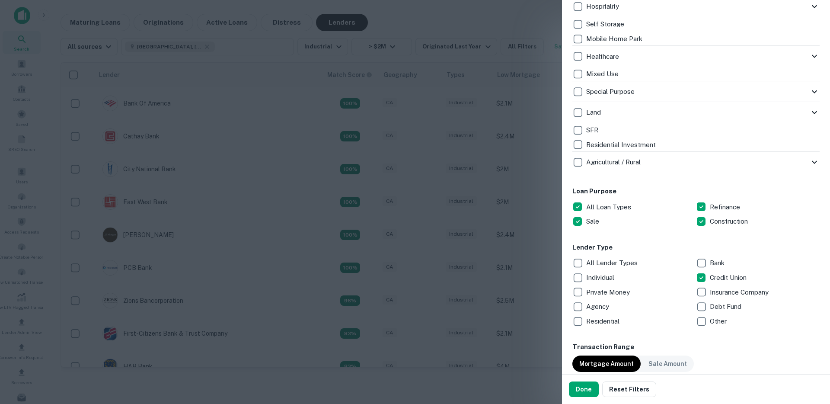
click at [592, 389] on button "Done" at bounding box center [584, 389] width 30 height 16
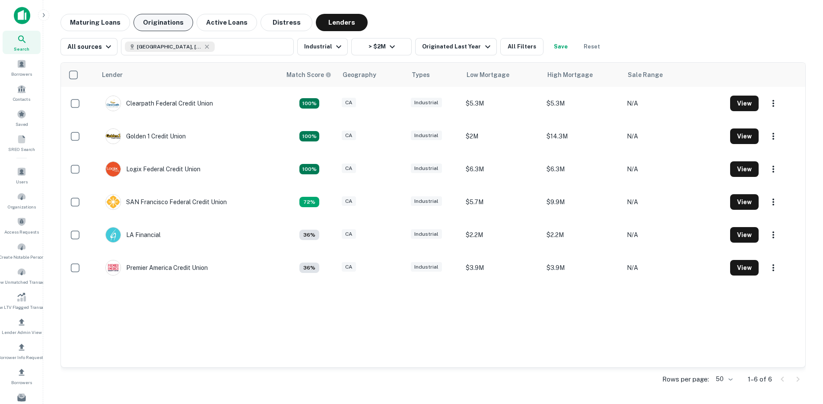
click at [172, 26] on button "Originations" at bounding box center [164, 22] width 60 height 17
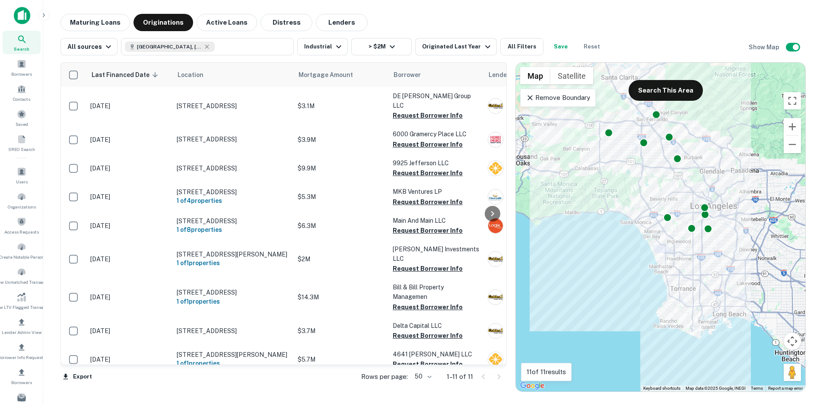
click at [528, 94] on icon at bounding box center [530, 97] width 9 height 9
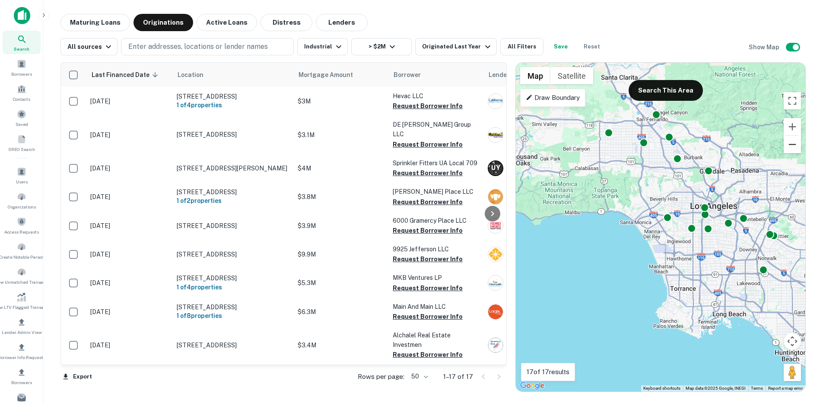
click at [791, 141] on button "Zoom out" at bounding box center [792, 144] width 17 height 17
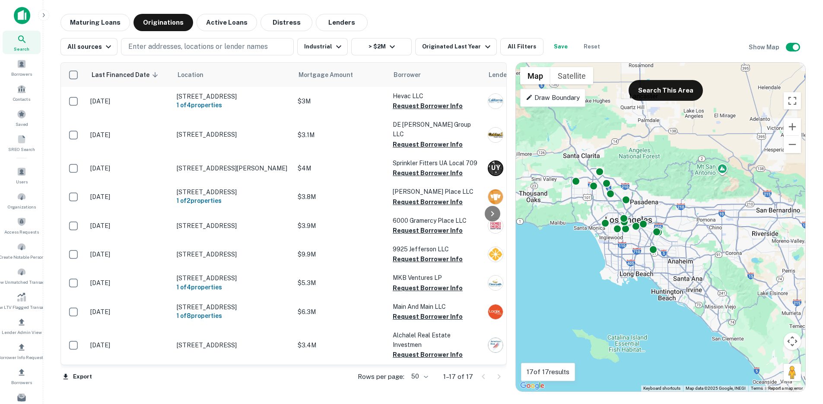
drag, startPoint x: 768, startPoint y: 181, endPoint x: 713, endPoint y: 183, distance: 55.4
click at [713, 183] on div "To activate drag with keyboard, press Alt + Enter. Once in keyboard drag state,…" at bounding box center [661, 227] width 290 height 328
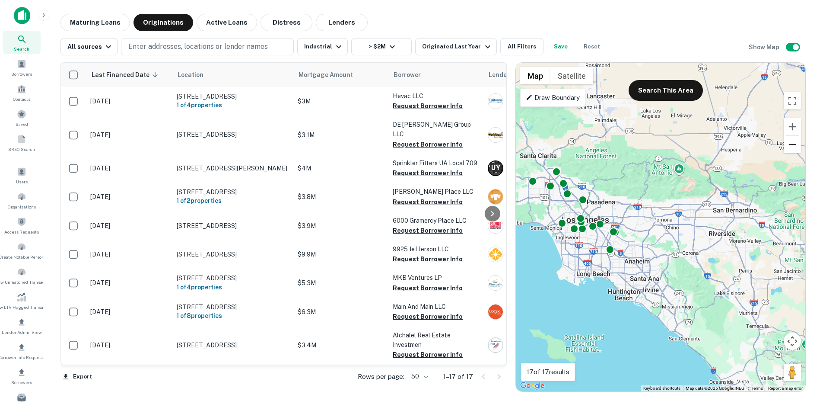
click at [798, 146] on button "Zoom out" at bounding box center [792, 144] width 17 height 17
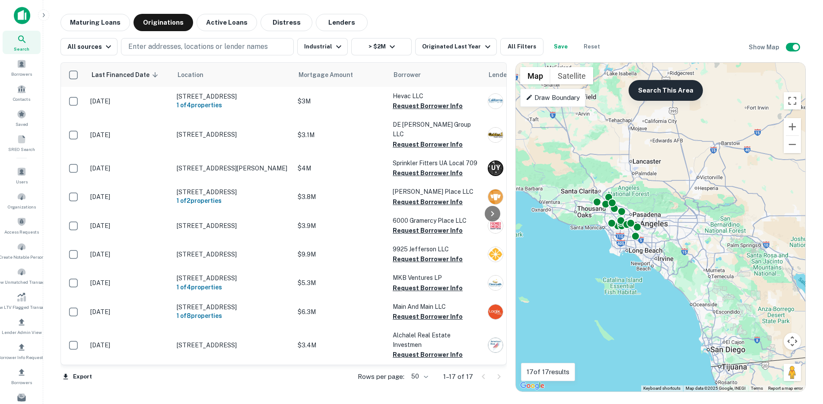
click at [651, 89] on button "Search This Area" at bounding box center [666, 90] width 74 height 21
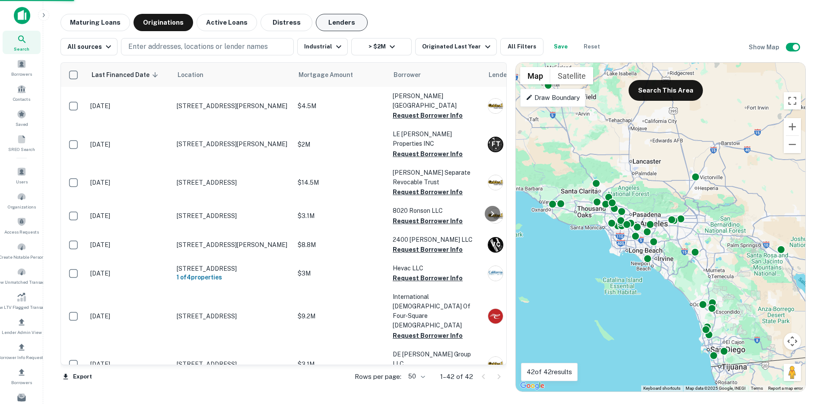
click at [338, 22] on button "Lenders" at bounding box center [342, 22] width 52 height 17
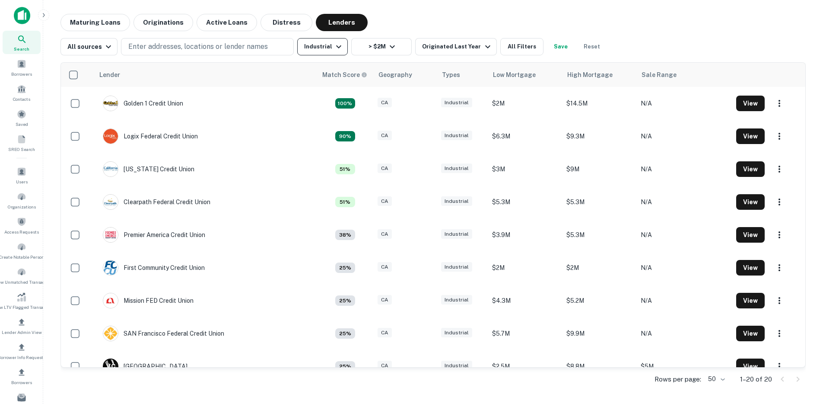
click at [315, 41] on button "Industrial" at bounding box center [322, 46] width 51 height 17
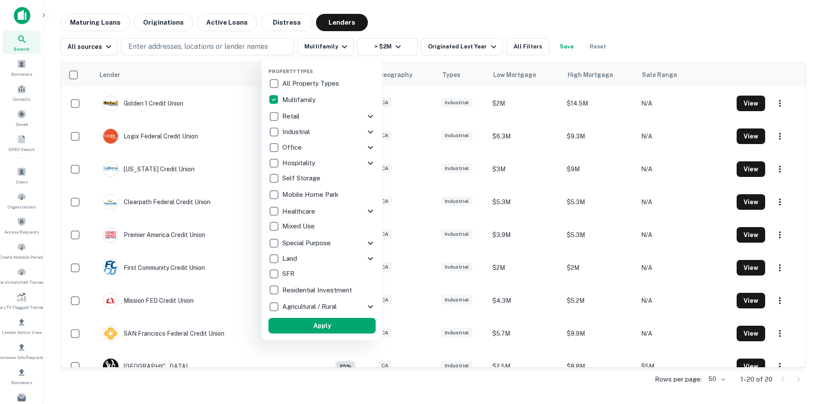
click at [330, 328] on button "Apply" at bounding box center [321, 326] width 107 height 16
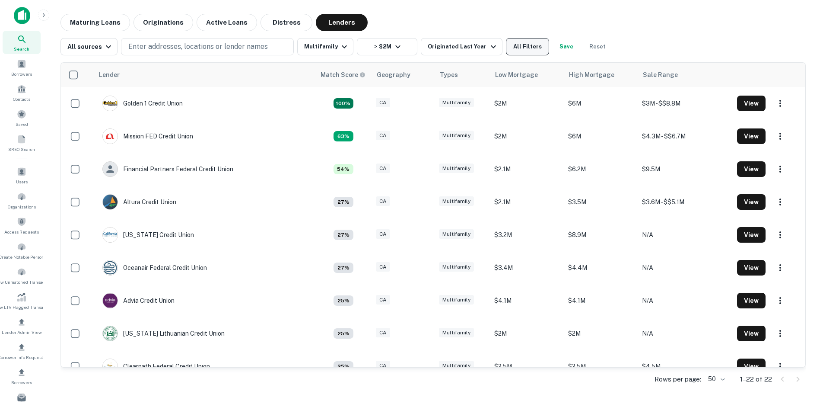
click at [506, 52] on button "All Filters" at bounding box center [527, 46] width 43 height 17
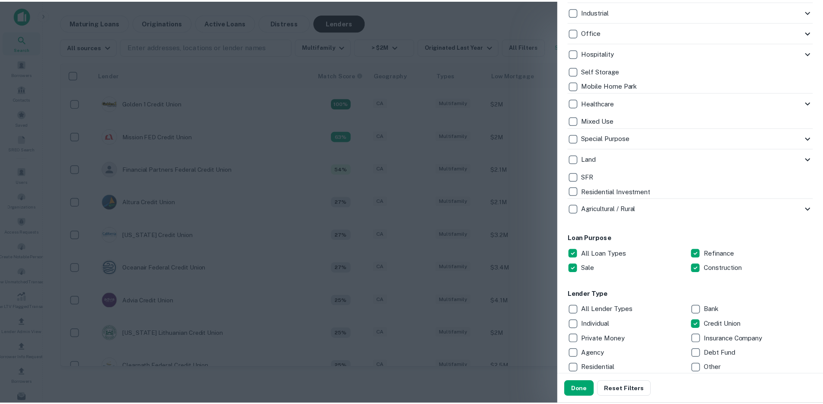
scroll to position [315, 0]
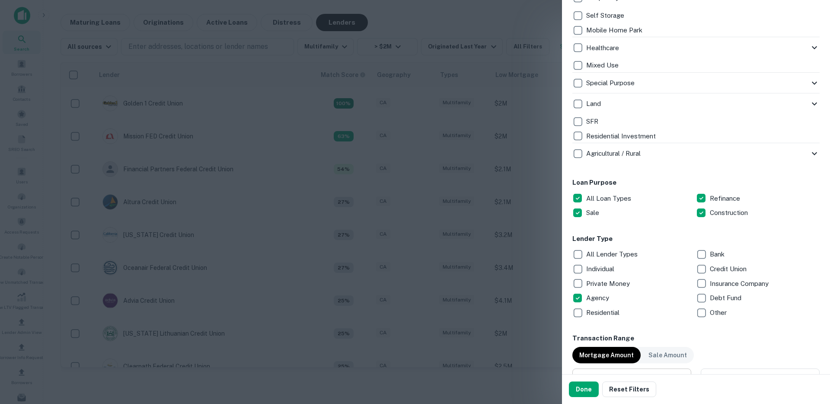
drag, startPoint x: 577, startPoint y: 388, endPoint x: 570, endPoint y: 372, distance: 17.6
click at [577, 388] on button "Done" at bounding box center [584, 389] width 30 height 16
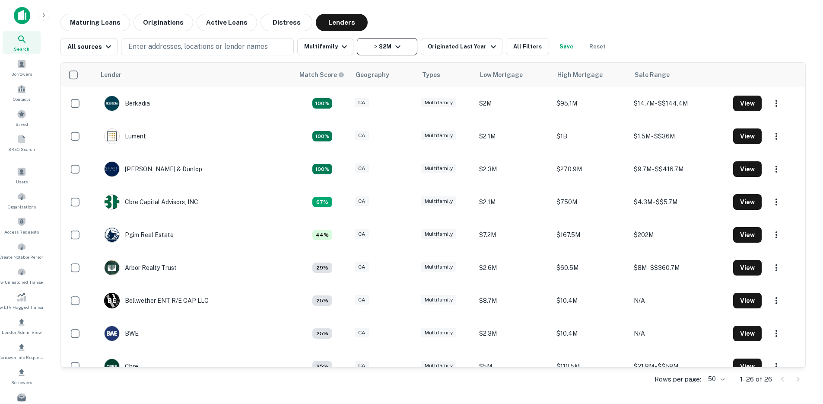
click at [375, 49] on button "> $2M" at bounding box center [387, 46] width 60 height 17
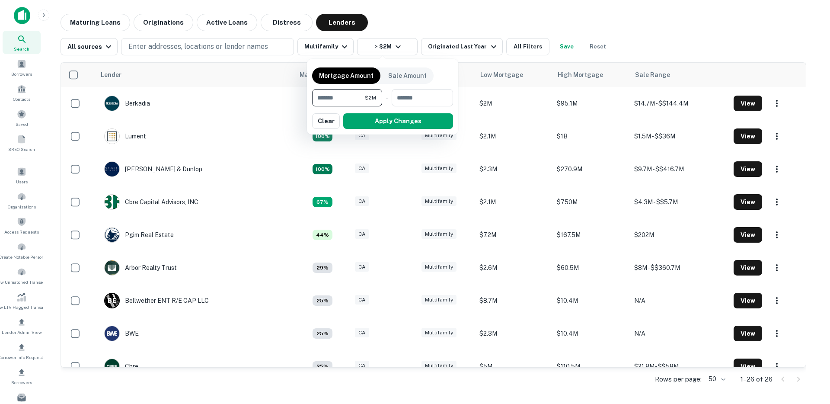
click at [348, 98] on input "*******" at bounding box center [338, 97] width 53 height 17
type input "*******"
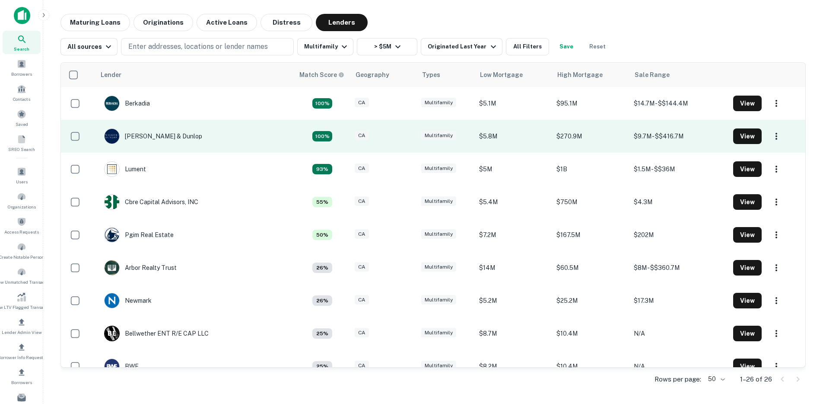
drag, startPoint x: 207, startPoint y: 137, endPoint x: 207, endPoint y: 142, distance: 4.8
click at [207, 142] on td "Walker & Dunlop" at bounding box center [195, 136] width 199 height 33
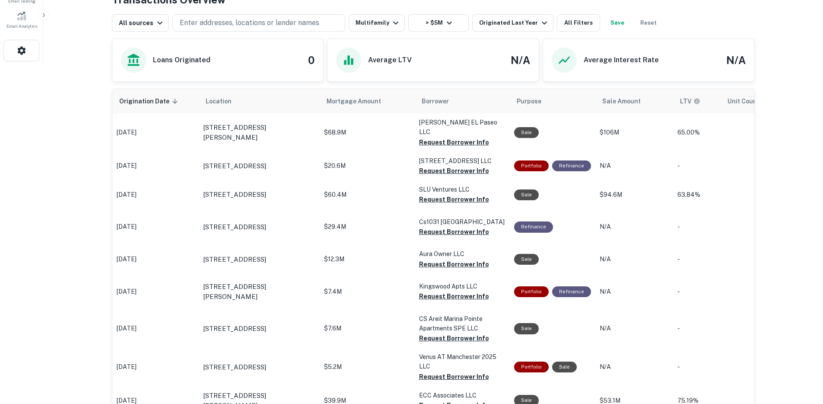
scroll to position [406, 0]
click at [509, 29] on div "Originated Last Year" at bounding box center [514, 23] width 70 height 10
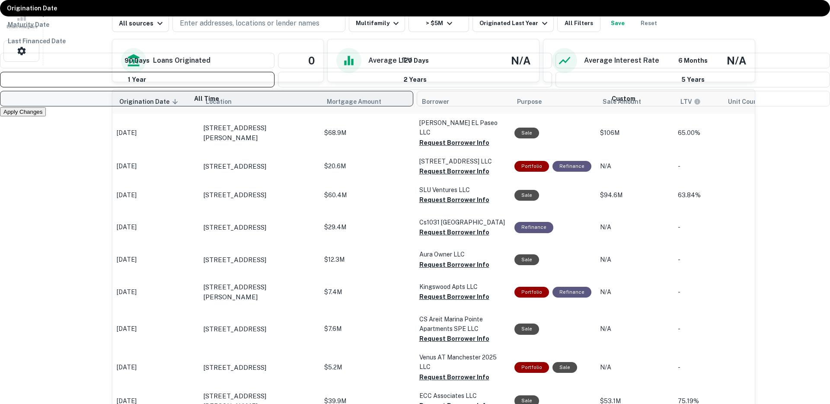
click at [413, 106] on button "All Time" at bounding box center [206, 99] width 413 height 16
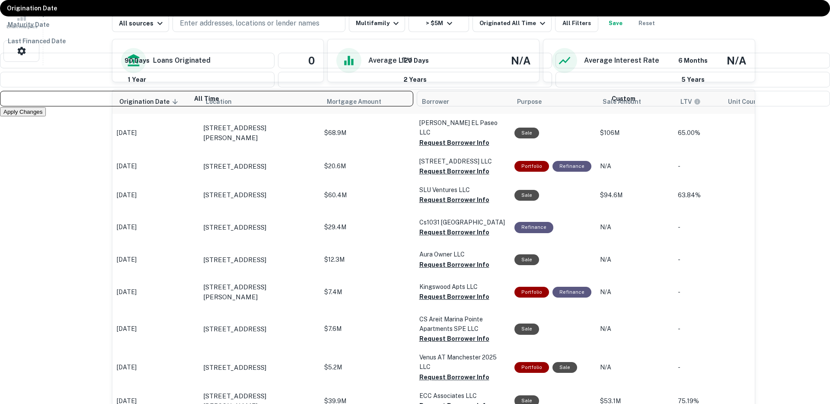
click at [46, 116] on button "Apply Changes" at bounding box center [23, 111] width 46 height 9
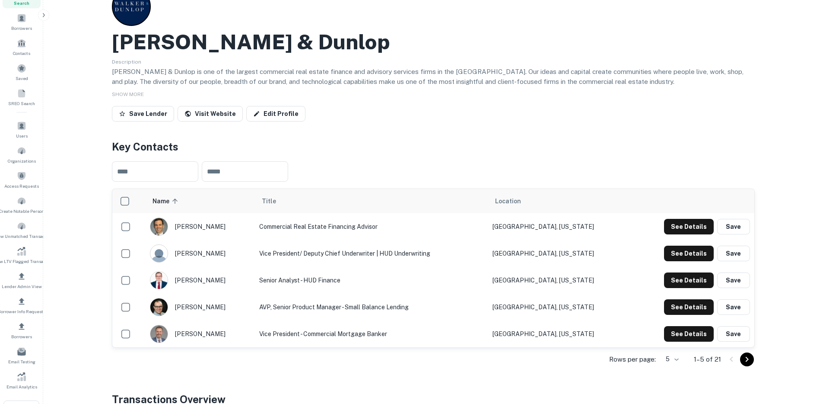
scroll to position [55, 0]
